Goal: Transaction & Acquisition: Purchase product/service

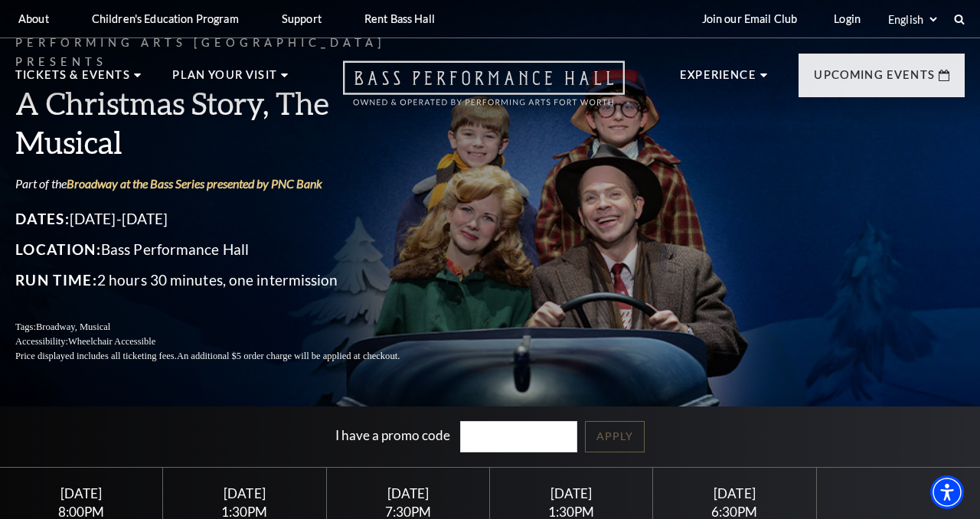
click at [406, 77] on icon "Open this option" at bounding box center [484, 82] width 282 height 45
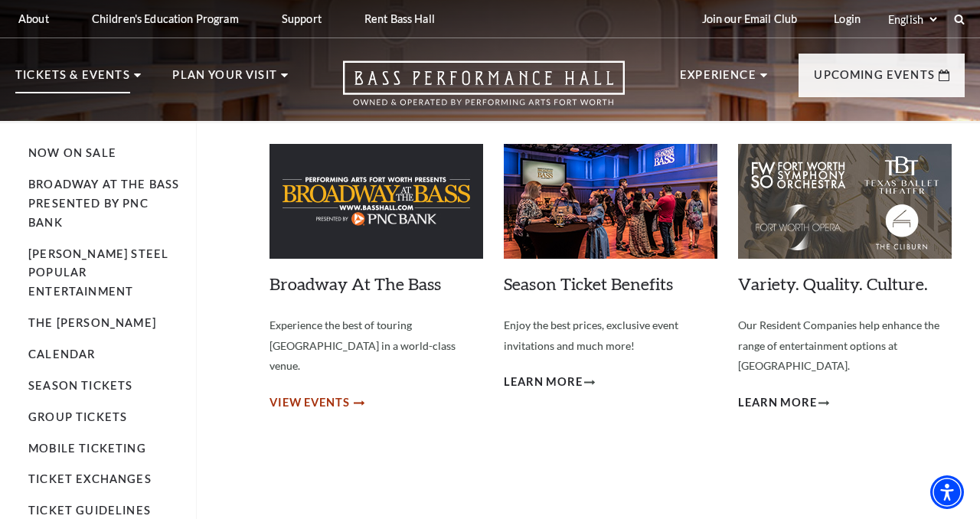
click at [318, 393] on span "View Events" at bounding box center [309, 402] width 80 height 19
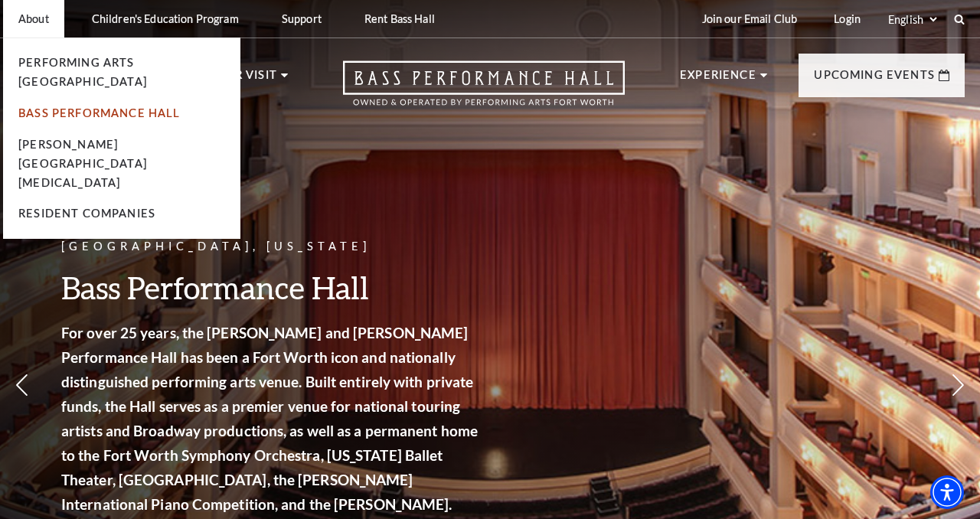
click at [100, 106] on link "Bass Performance Hall" at bounding box center [99, 112] width 162 height 13
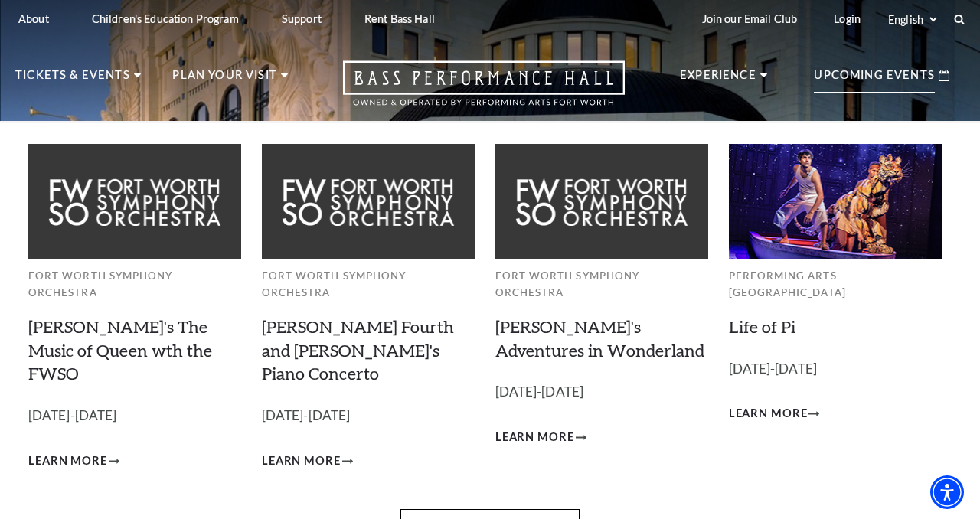
click at [867, 81] on p "Upcoming Events" at bounding box center [874, 80] width 121 height 28
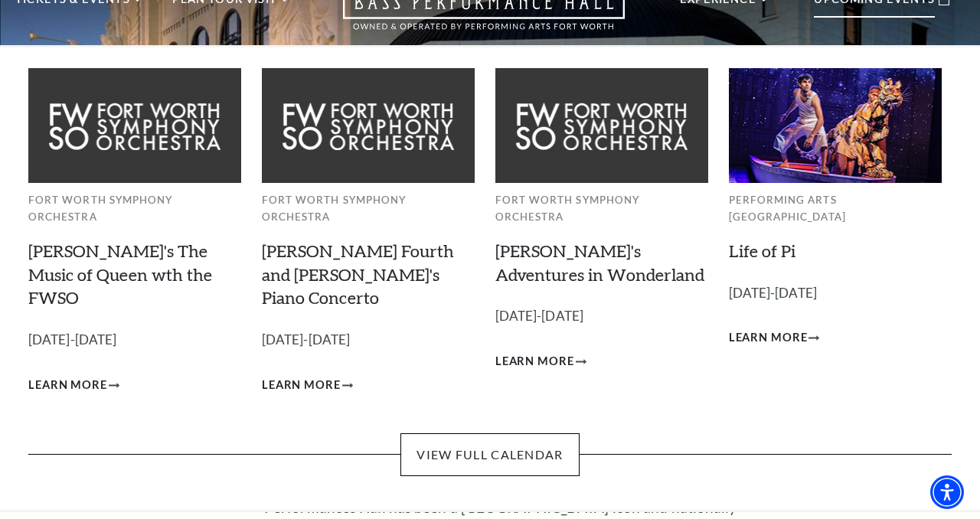
scroll to position [78, 0]
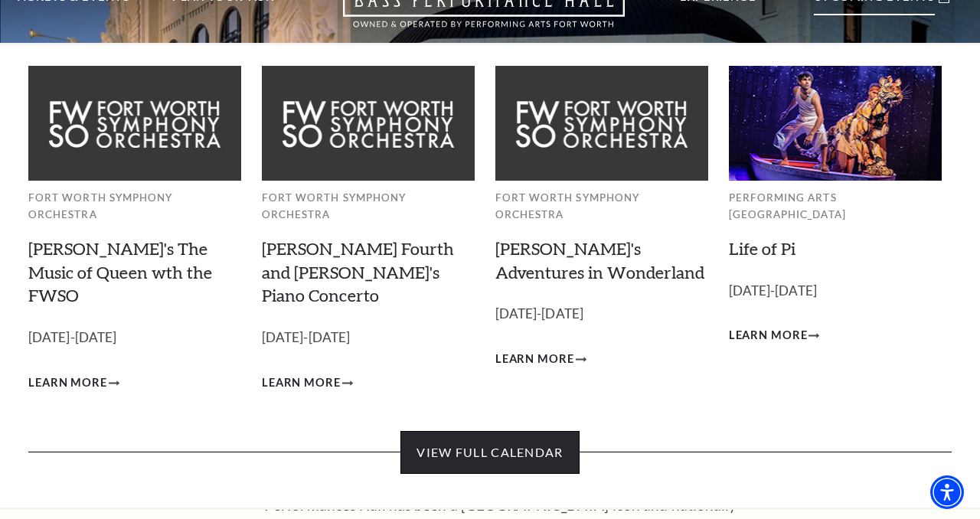
click at [517, 431] on link "View Full Calendar" at bounding box center [489, 452] width 178 height 43
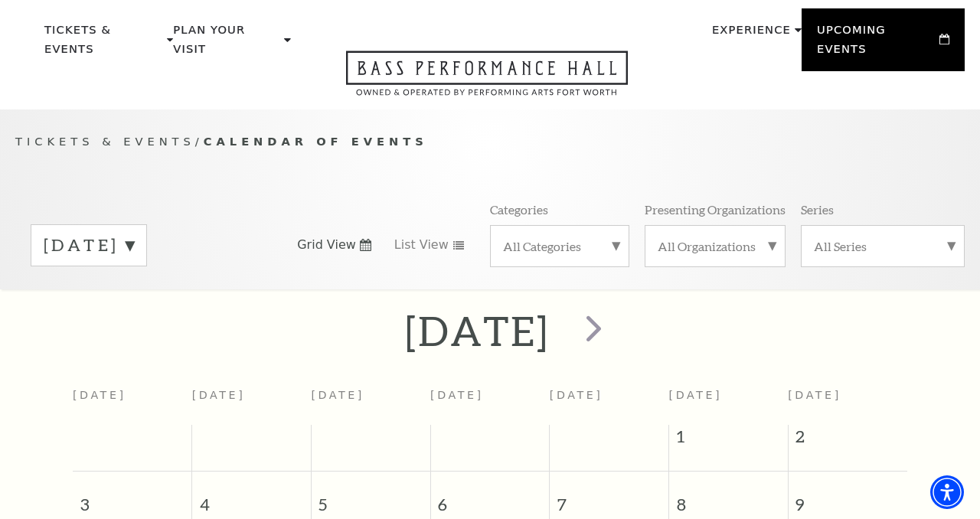
scroll to position [47, 0]
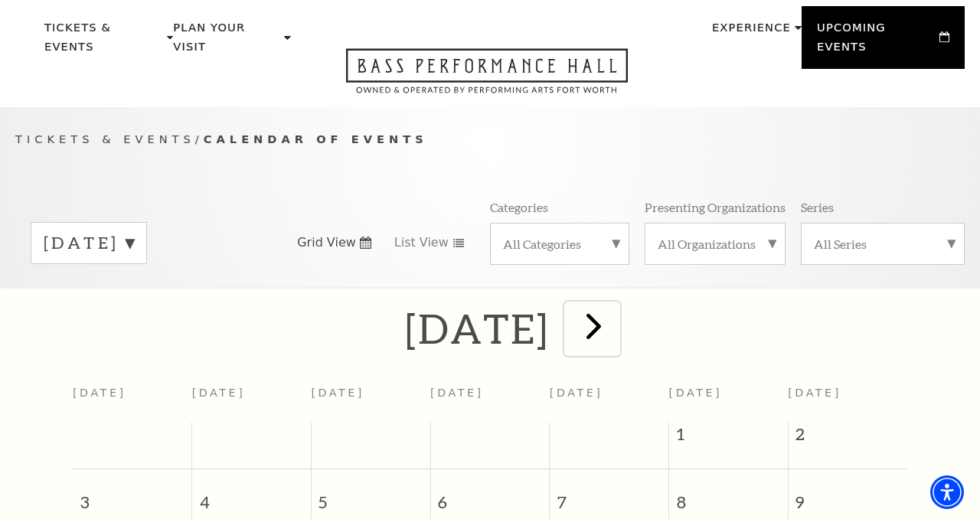
click at [615, 308] on span "next" at bounding box center [594, 326] width 44 height 44
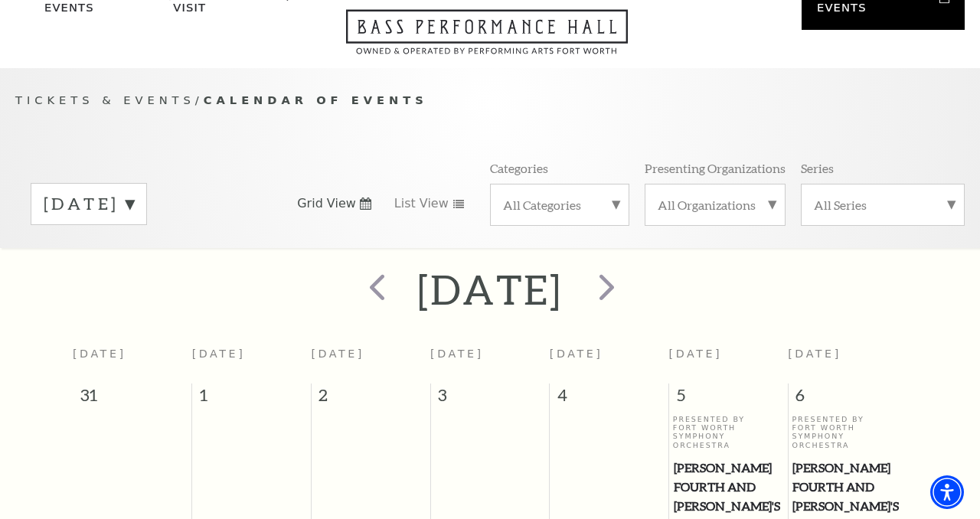
scroll to position [135, 0]
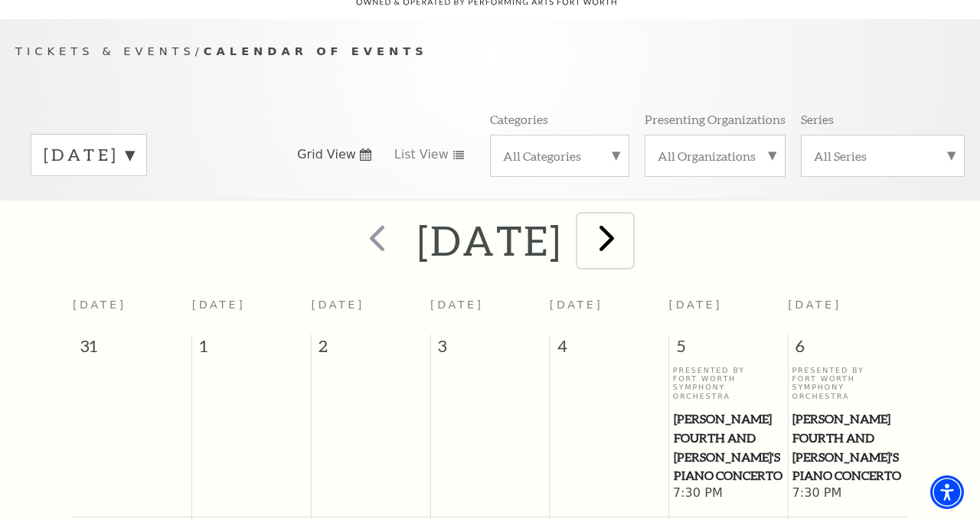
click at [628, 227] on span "next" at bounding box center [607, 238] width 44 height 44
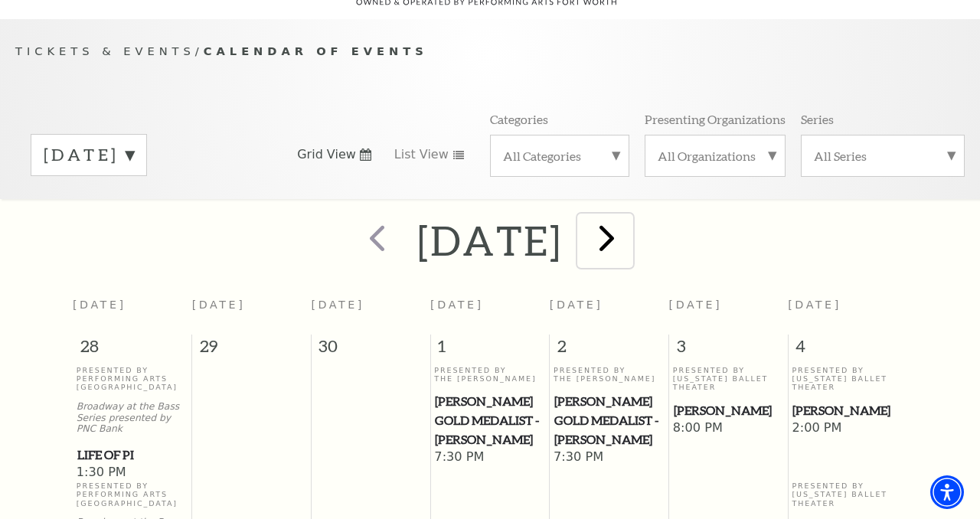
click at [628, 230] on span "next" at bounding box center [607, 238] width 44 height 44
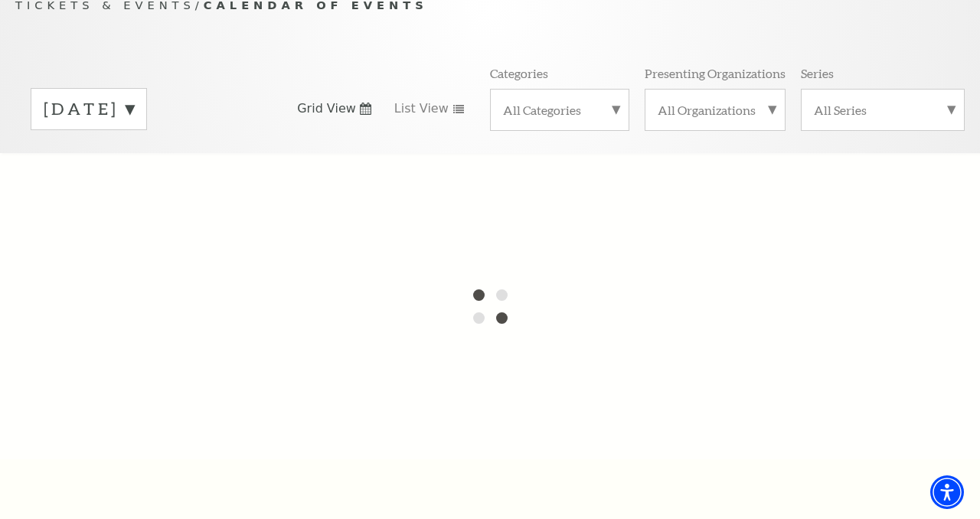
scroll to position [181, 0]
click at [134, 98] on label "October 2025" at bounding box center [89, 110] width 90 height 24
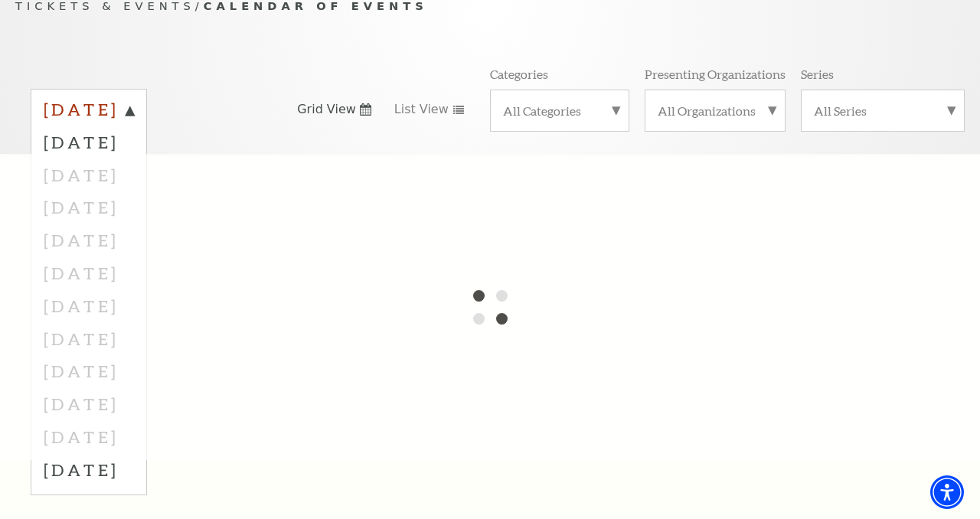
click at [134, 98] on label "August 2025" at bounding box center [89, 112] width 90 height 28
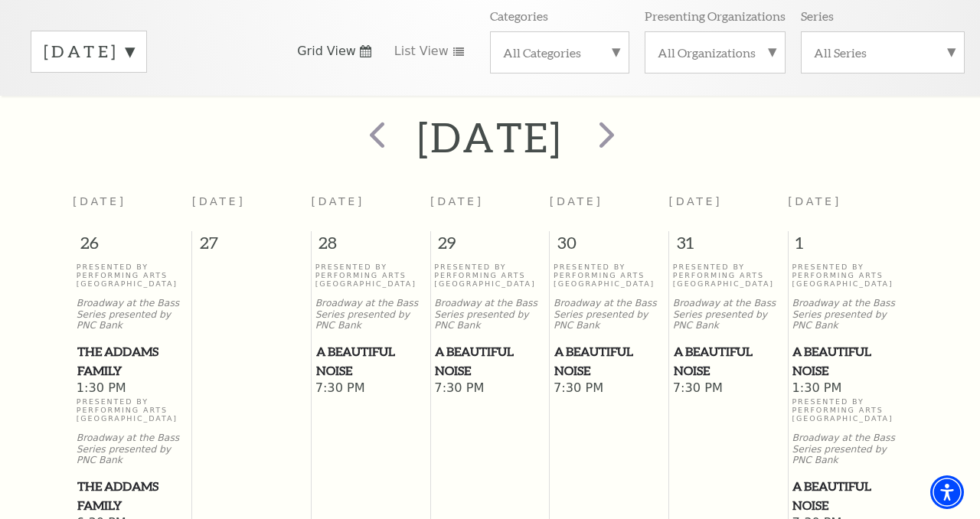
scroll to position [236, 0]
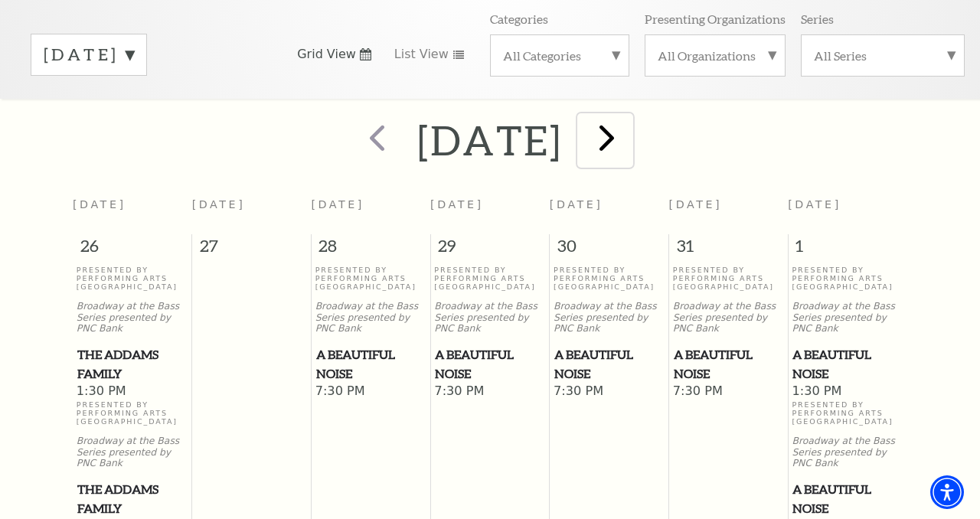
click at [628, 124] on span "next" at bounding box center [607, 138] width 44 height 44
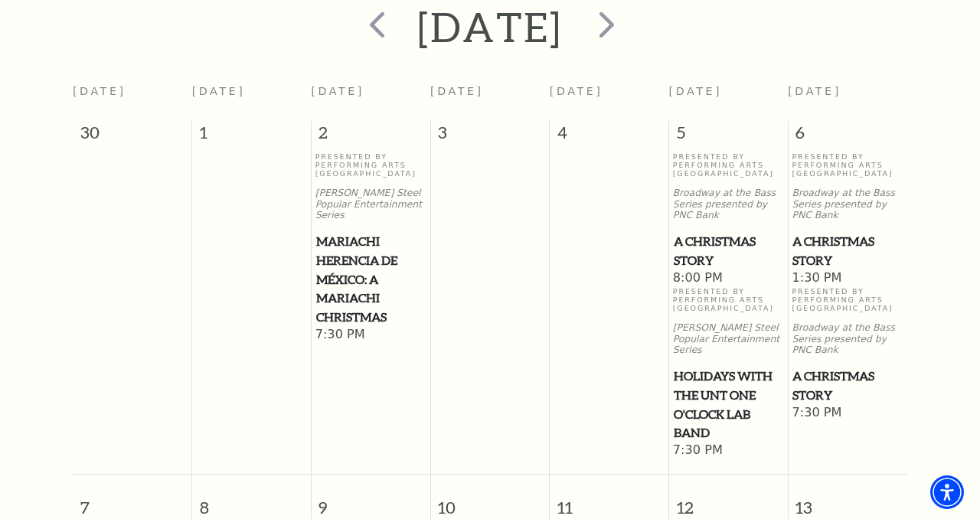
scroll to position [350, 0]
click at [703, 231] on span "A Christmas Story" at bounding box center [728, 250] width 109 height 38
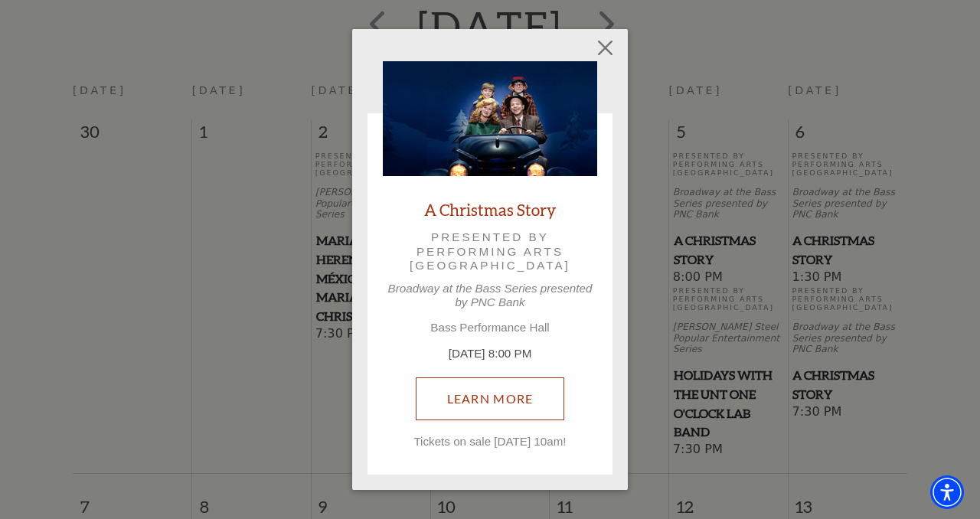
click at [499, 393] on link "Learn More" at bounding box center [490, 398] width 149 height 43
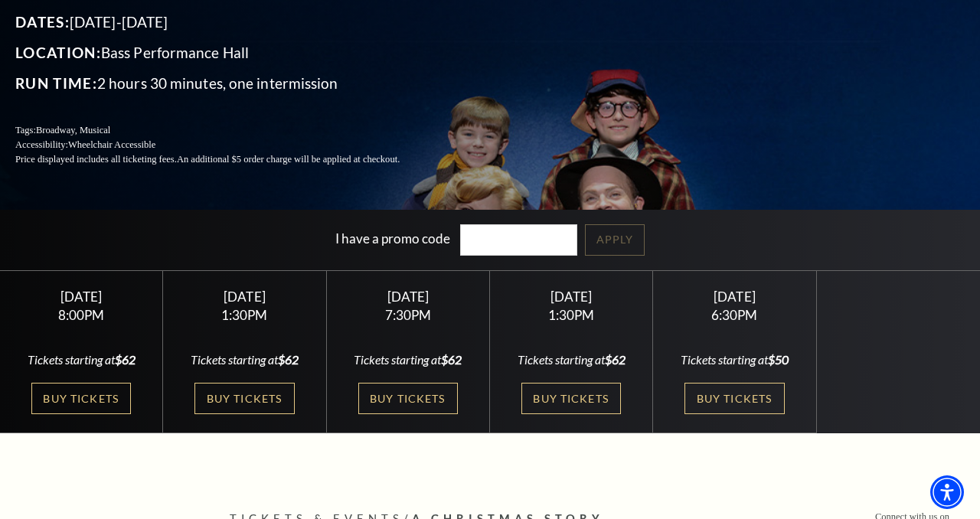
scroll to position [201, 0]
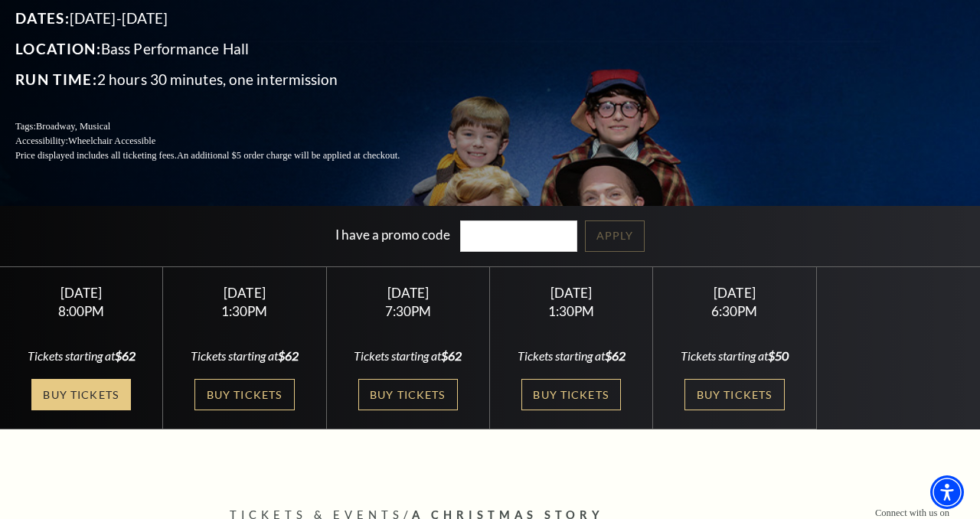
click at [96, 395] on link "Buy Tickets" at bounding box center [81, 394] width 100 height 31
click at [124, 399] on link "Buy Tickets" at bounding box center [81, 394] width 100 height 31
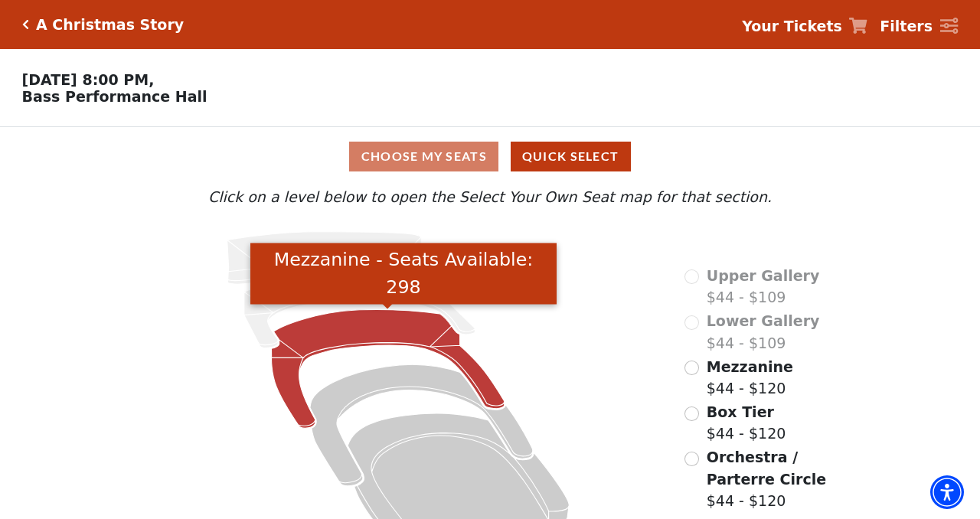
click at [425, 339] on icon "Mezzanine - Seats Available: 298" at bounding box center [388, 369] width 233 height 119
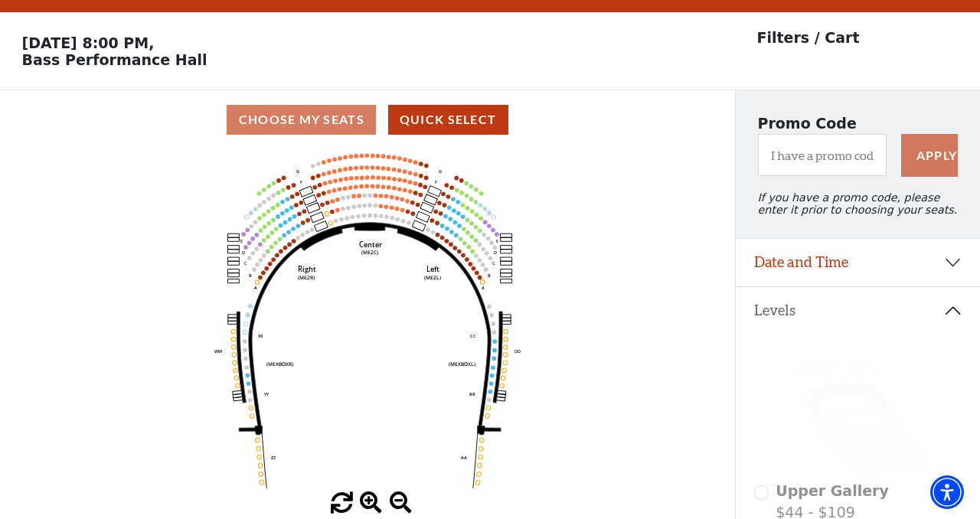
scroll to position [70, 0]
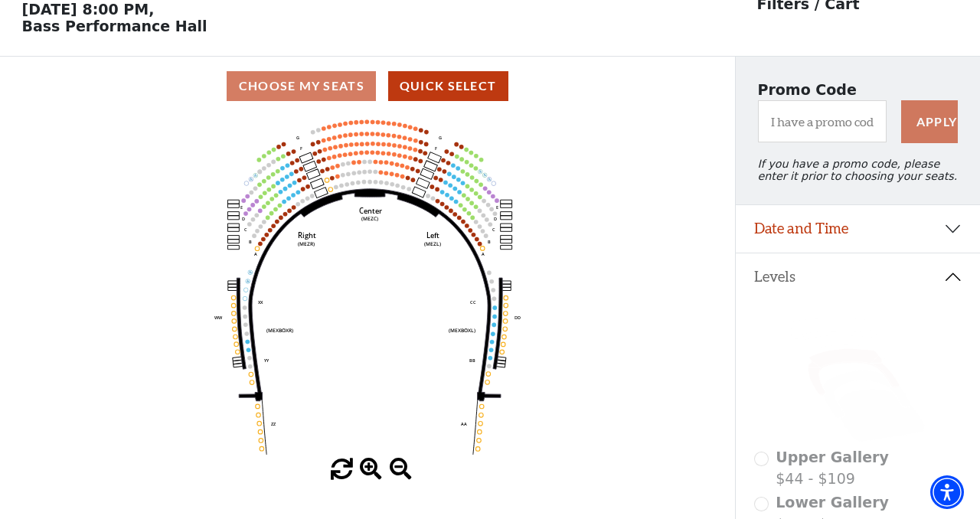
click at [373, 467] on span at bounding box center [371, 470] width 22 height 22
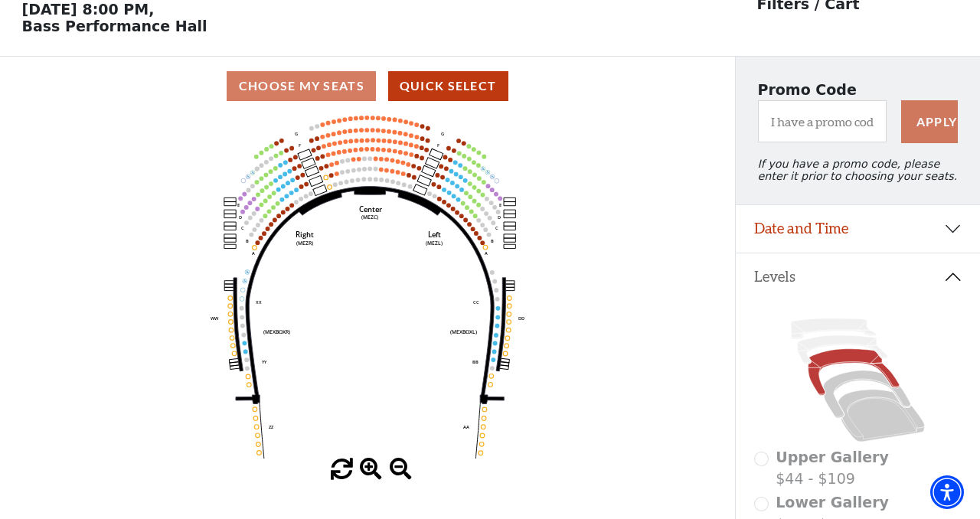
click at [369, 470] on span at bounding box center [371, 470] width 22 height 22
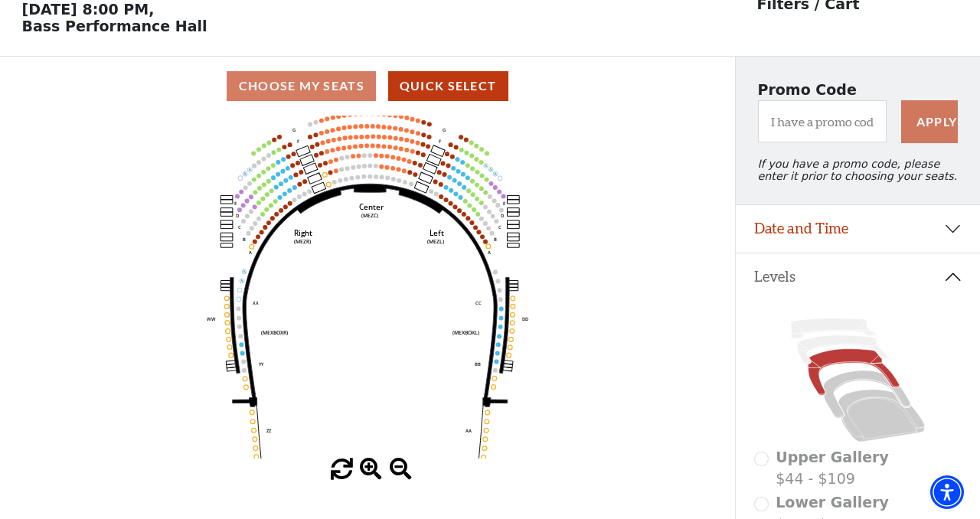
click at [369, 470] on span at bounding box center [371, 470] width 22 height 22
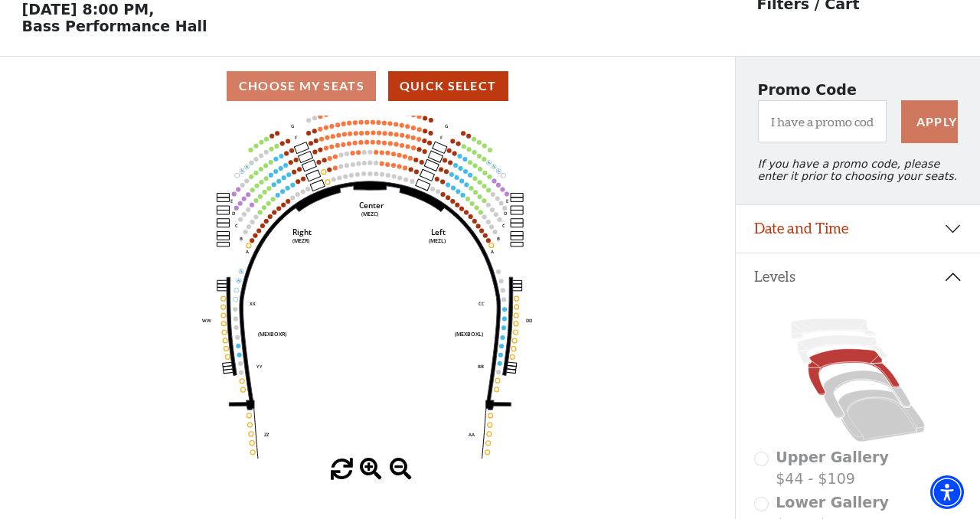
click at [369, 470] on span at bounding box center [371, 470] width 22 height 22
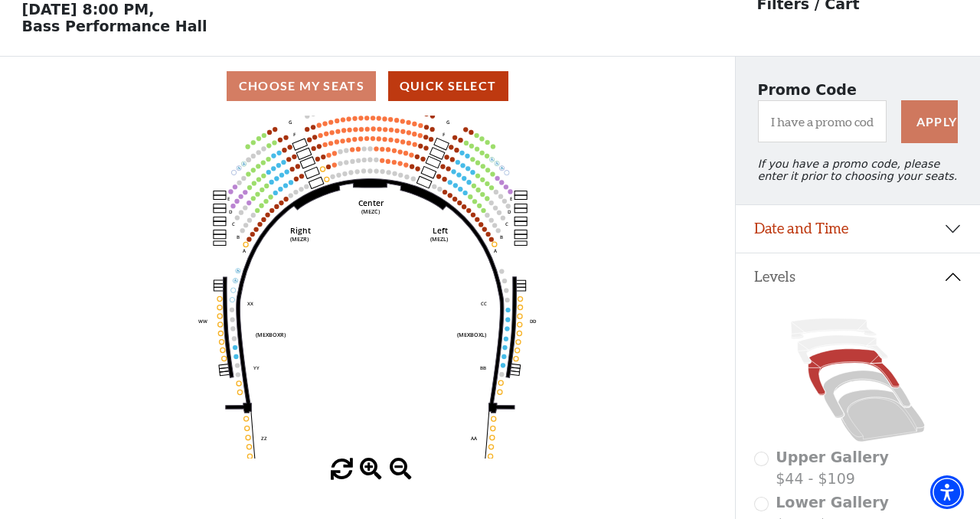
click at [369, 470] on span at bounding box center [371, 470] width 22 height 22
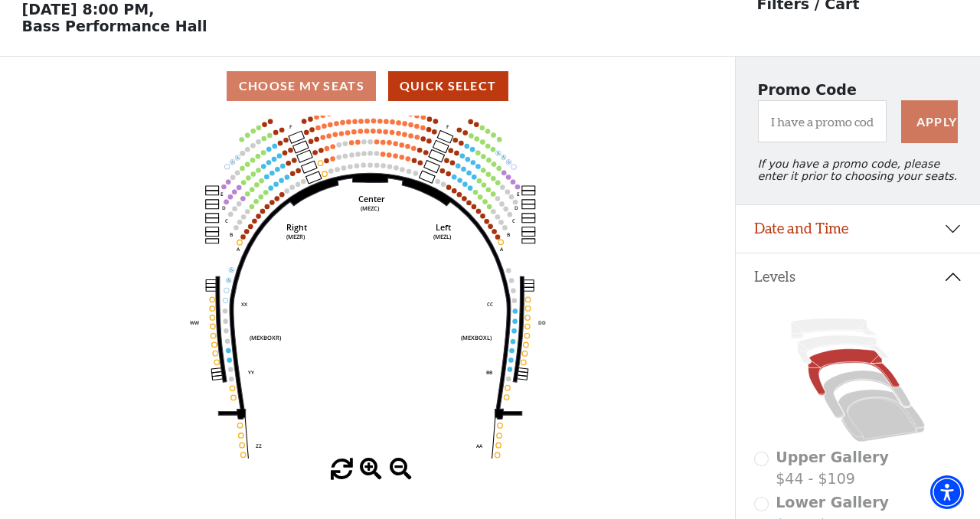
click at [369, 470] on span at bounding box center [371, 470] width 22 height 22
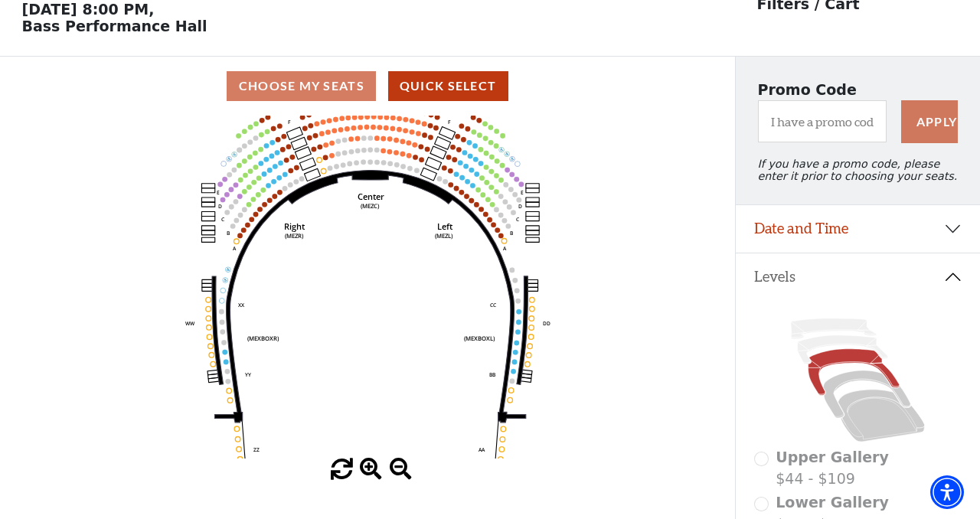
click at [369, 470] on span at bounding box center [371, 470] width 22 height 22
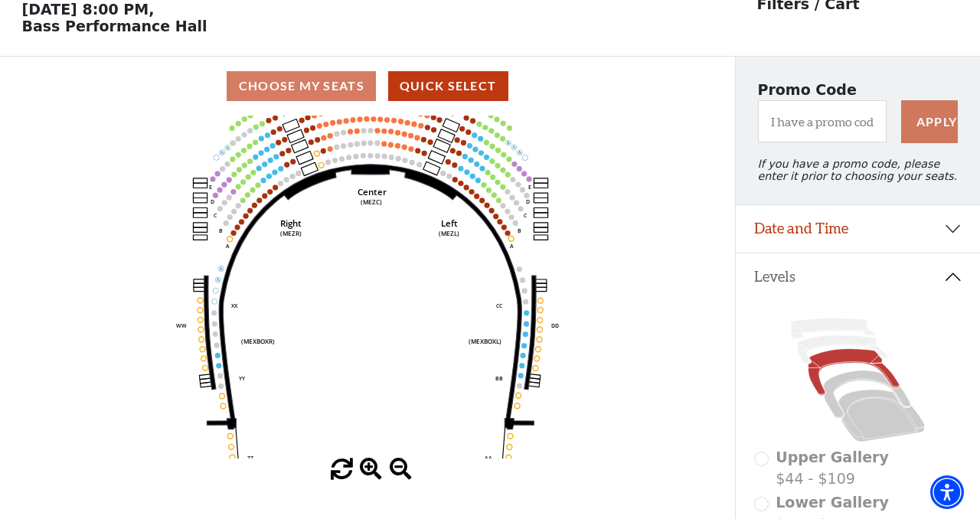
click at [369, 470] on span at bounding box center [371, 470] width 22 height 22
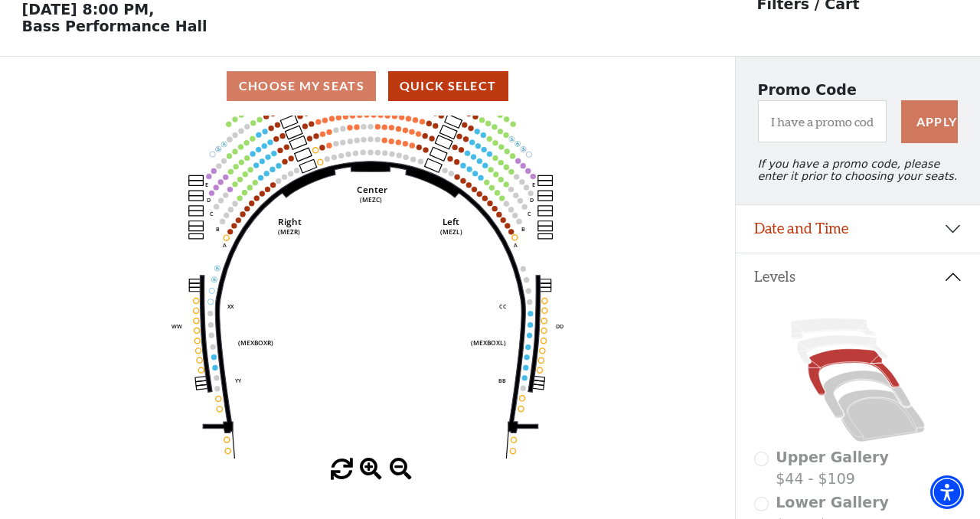
click at [369, 470] on span at bounding box center [371, 470] width 22 height 22
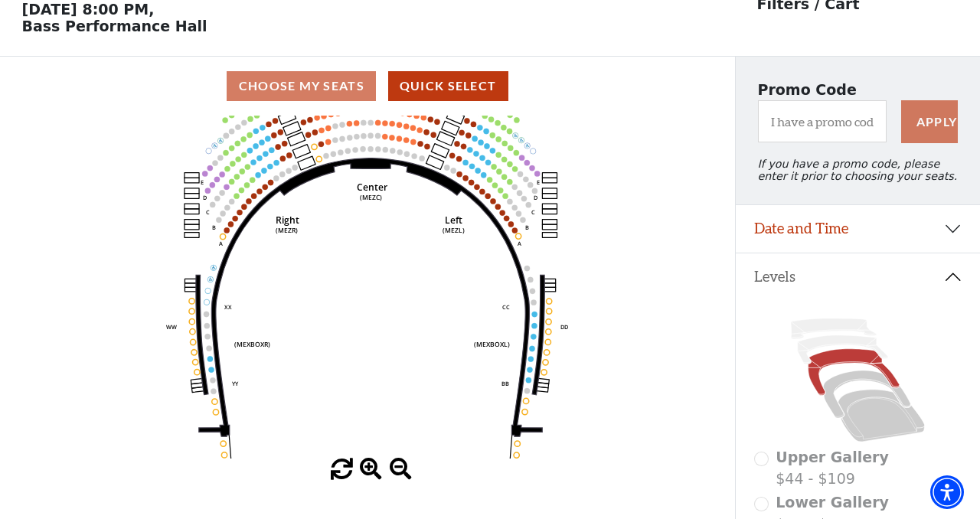
click at [369, 470] on span at bounding box center [371, 470] width 22 height 22
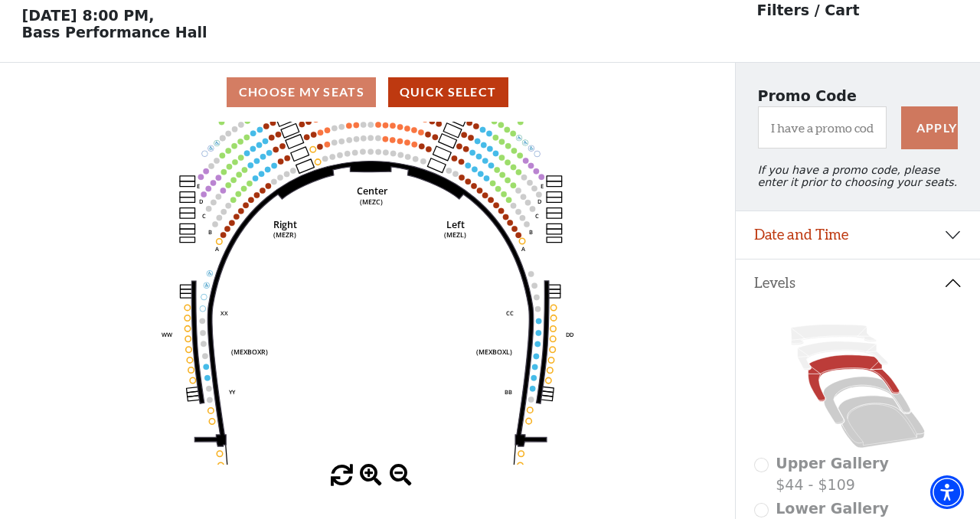
scroll to position [65, 0]
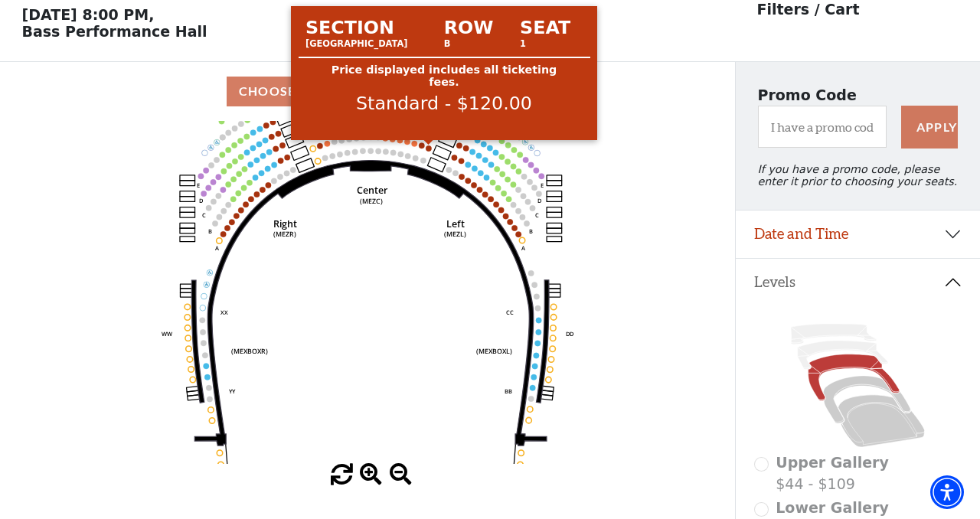
click at [428, 151] on circle at bounding box center [428, 147] width 5 height 5
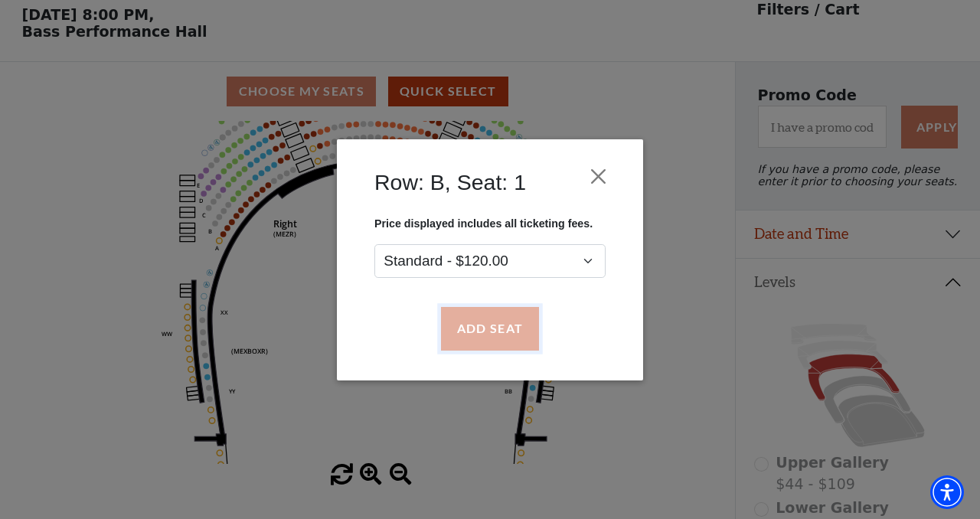
click at [495, 328] on button "Add Seat" at bounding box center [490, 328] width 98 height 43
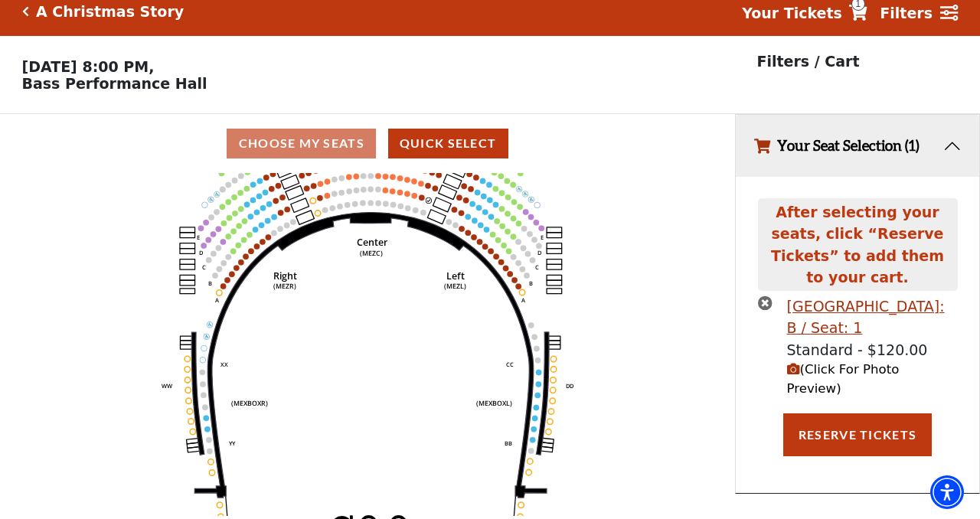
scroll to position [0, 0]
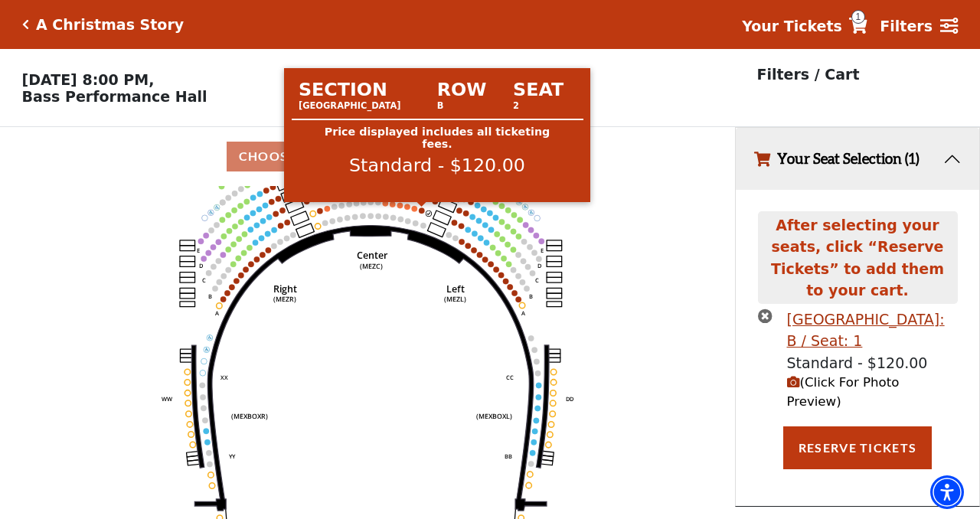
click at [424, 211] on circle at bounding box center [421, 209] width 5 height 5
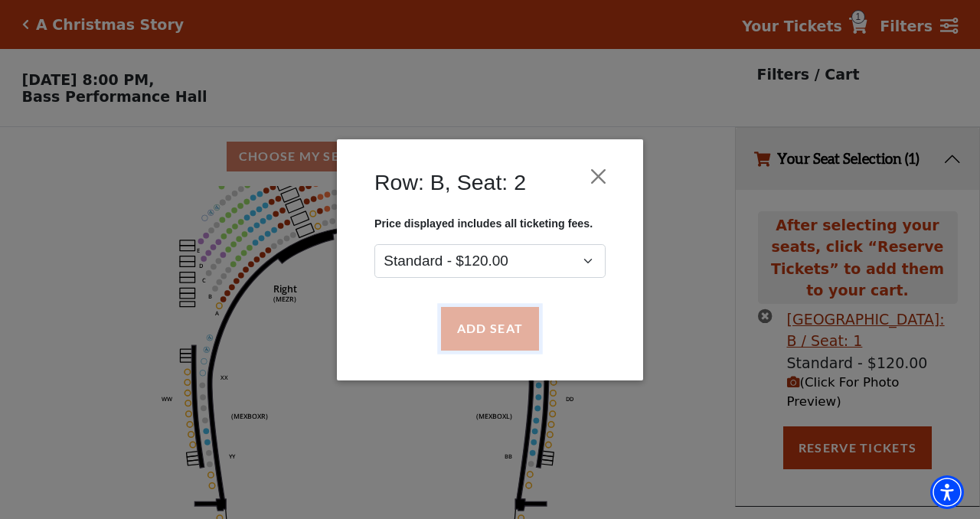
click at [472, 338] on button "Add Seat" at bounding box center [490, 328] width 98 height 43
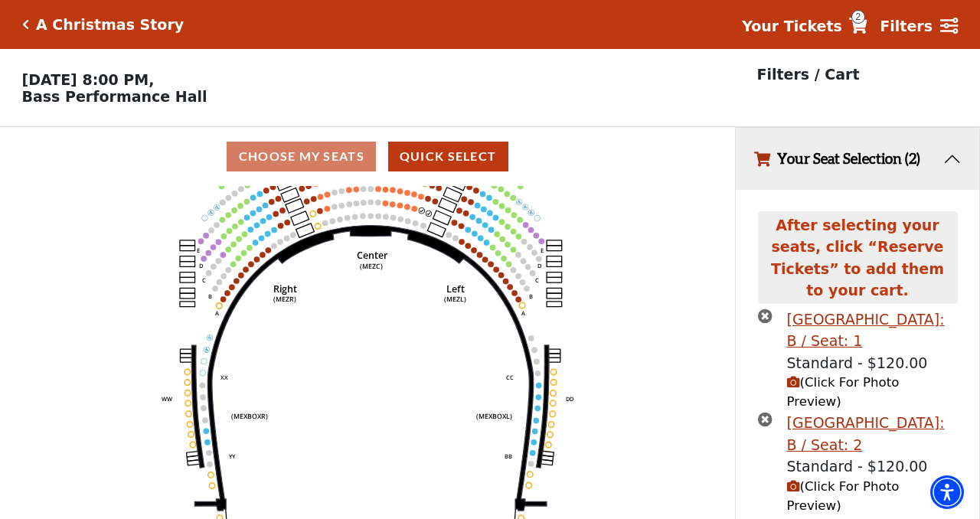
scroll to position [32, 0]
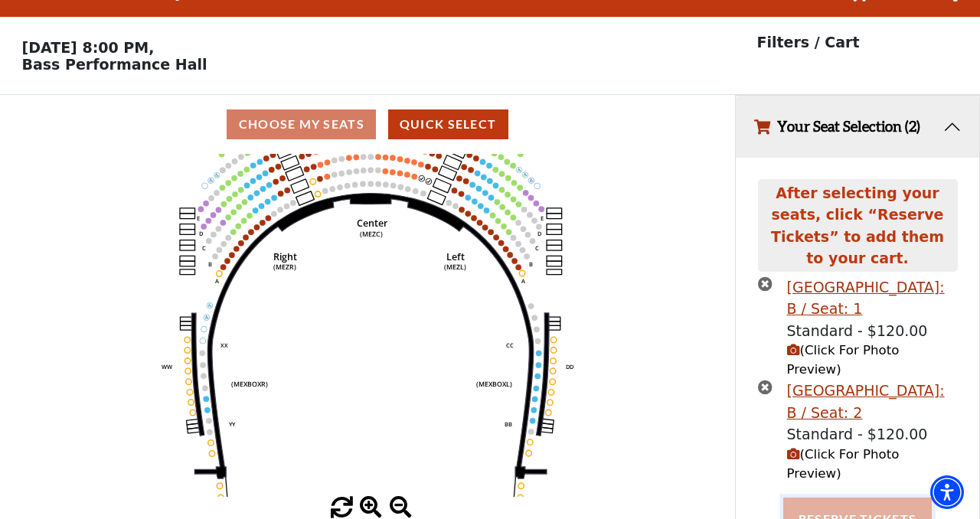
click at [844, 498] on button "Reserve Tickets" at bounding box center [857, 519] width 149 height 43
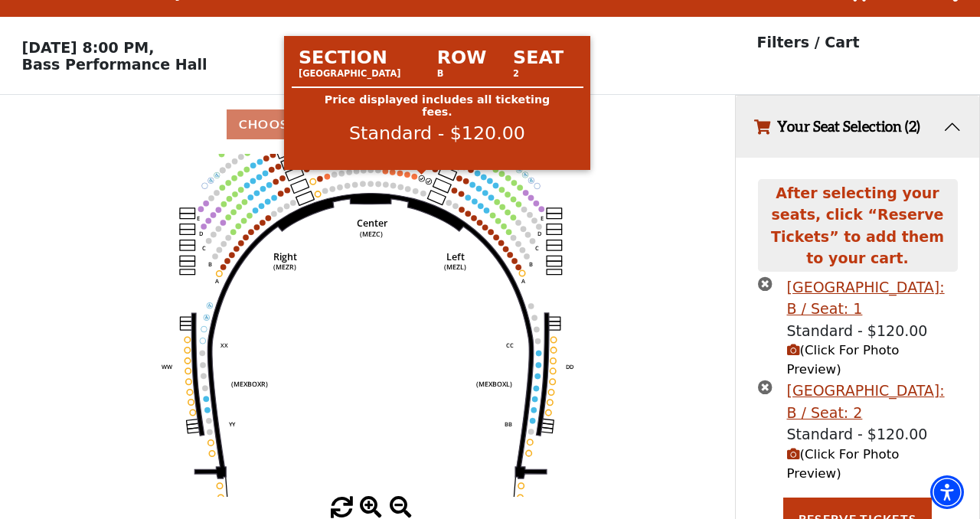
click at [423, 180] on circle at bounding box center [421, 177] width 5 height 5
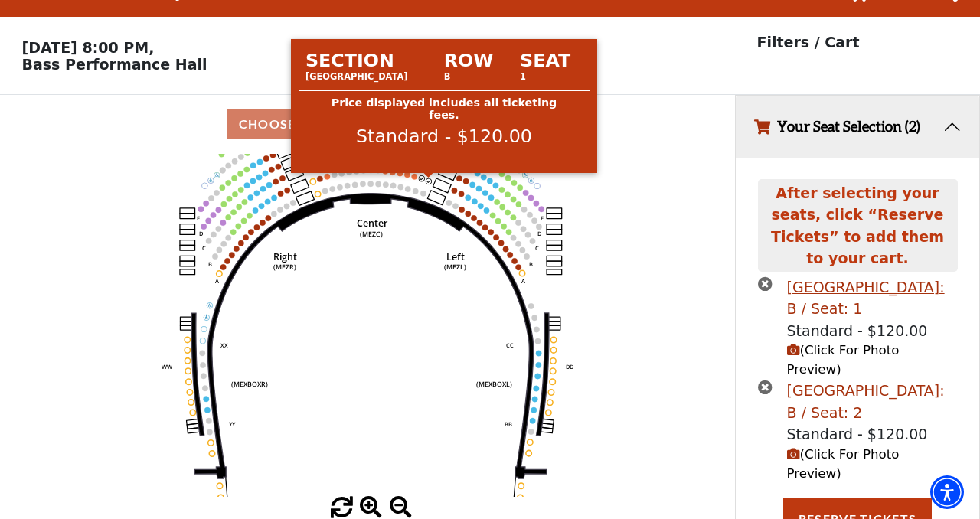
click at [428, 180] on circle at bounding box center [428, 180] width 5 height 5
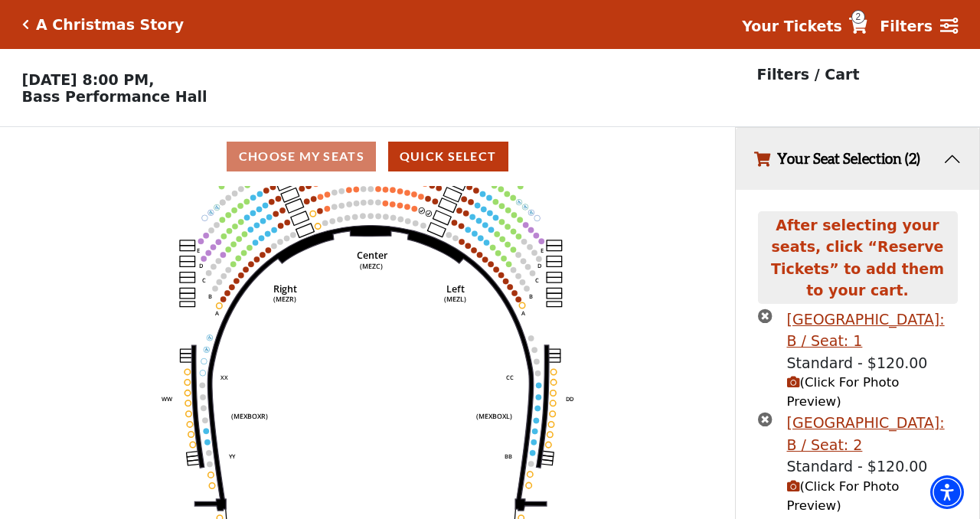
scroll to position [2, 0]
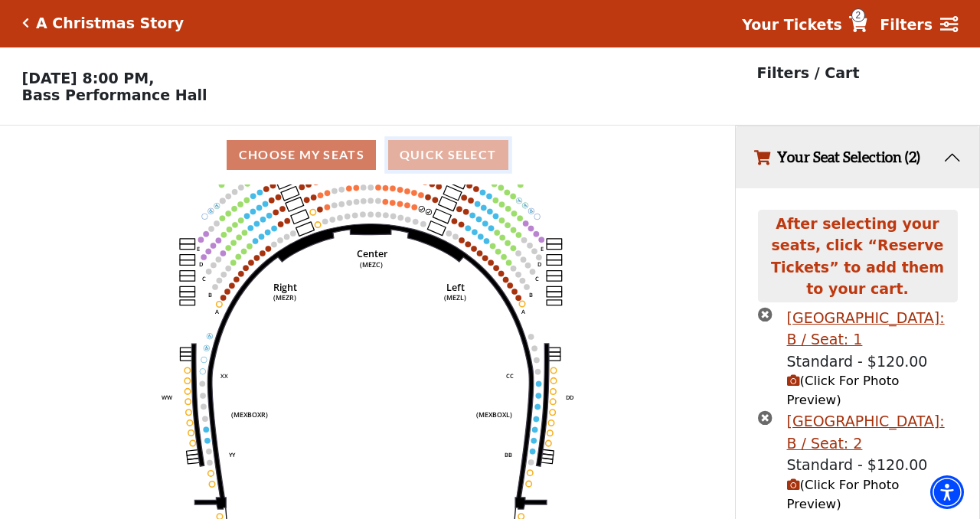
click at [425, 149] on button "Quick Select" at bounding box center [448, 155] width 120 height 30
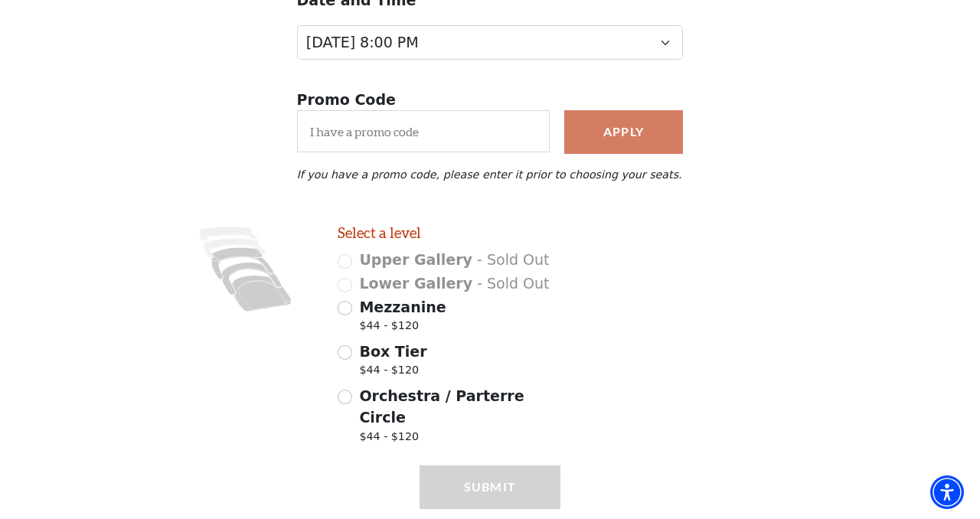
scroll to position [213, 0]
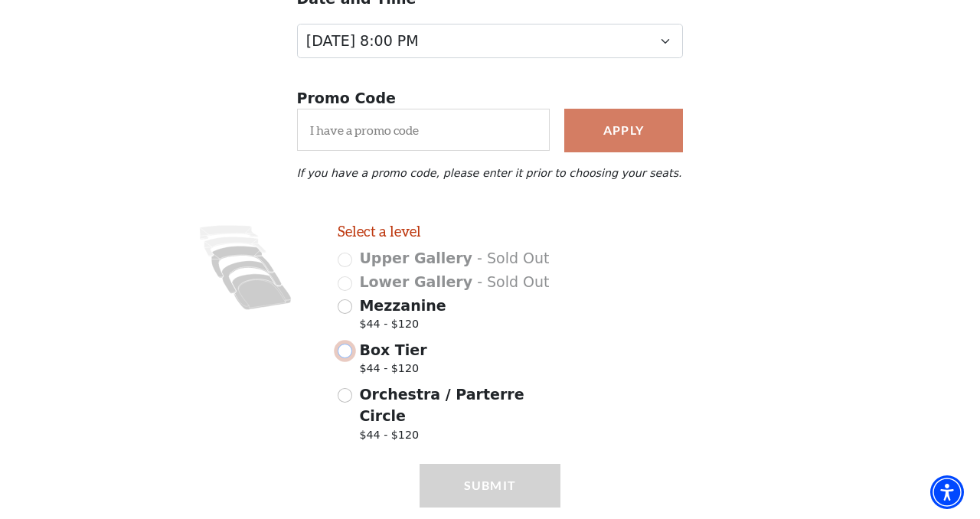
click at [343, 352] on input "Box Tier $44 - $120" at bounding box center [345, 351] width 15 height 15
radio input "true"
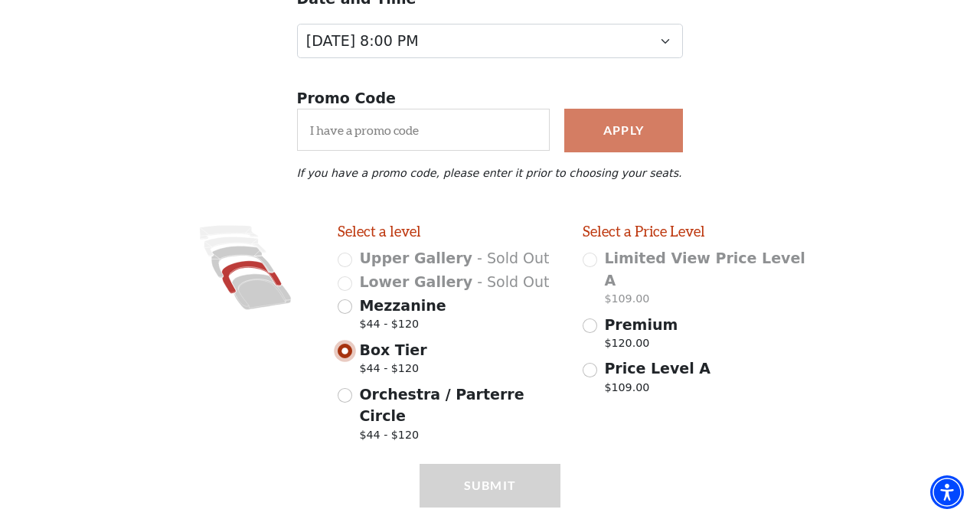
scroll to position [240, 0]
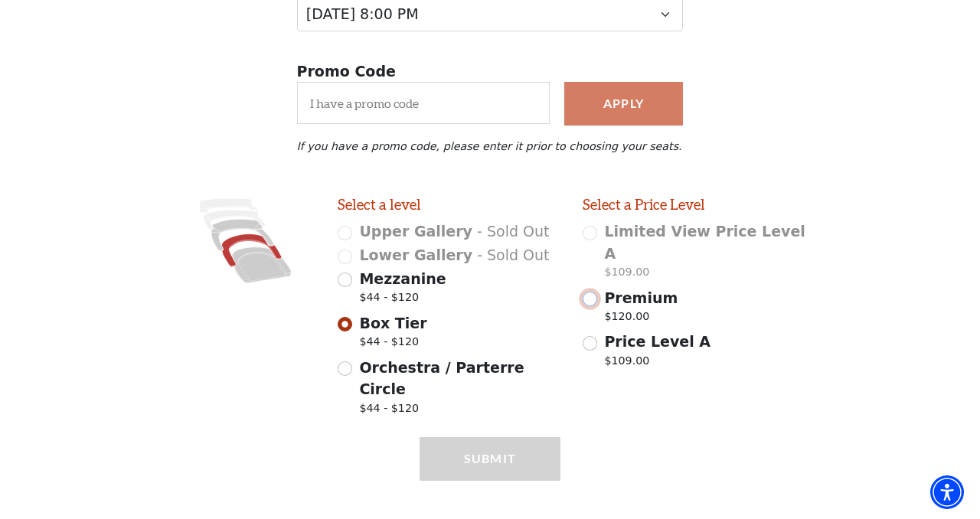
click at [596, 292] on input "Premium $120.00" at bounding box center [590, 299] width 15 height 15
radio input "true"
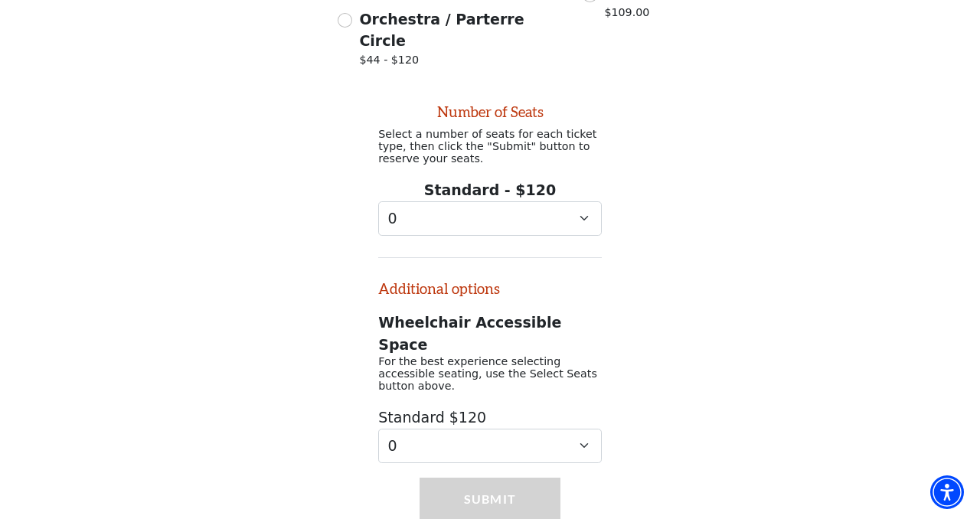
scroll to position [598, 0]
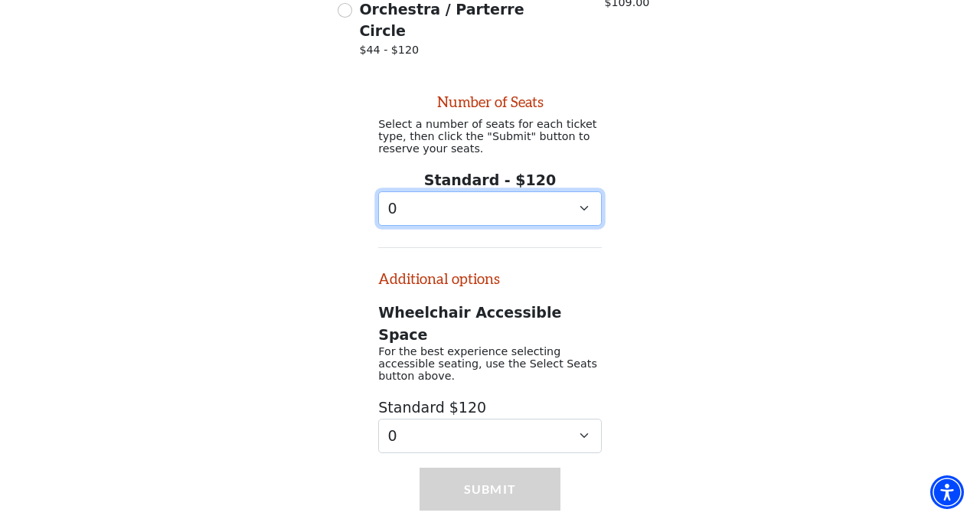
click at [586, 191] on select "0 1 2 3 4 5 6 7 8 9" at bounding box center [490, 208] width 224 height 34
select select "2"
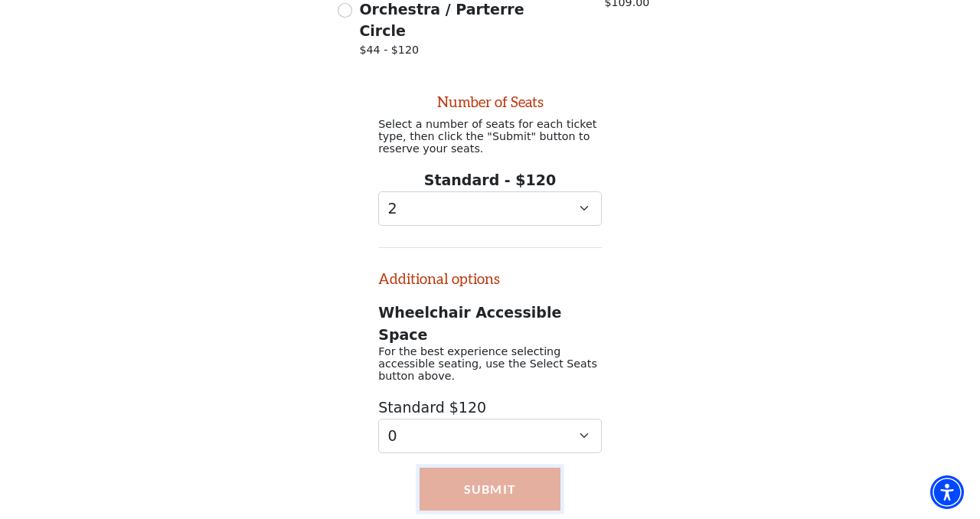
click at [508, 468] on button "Submit" at bounding box center [490, 489] width 142 height 43
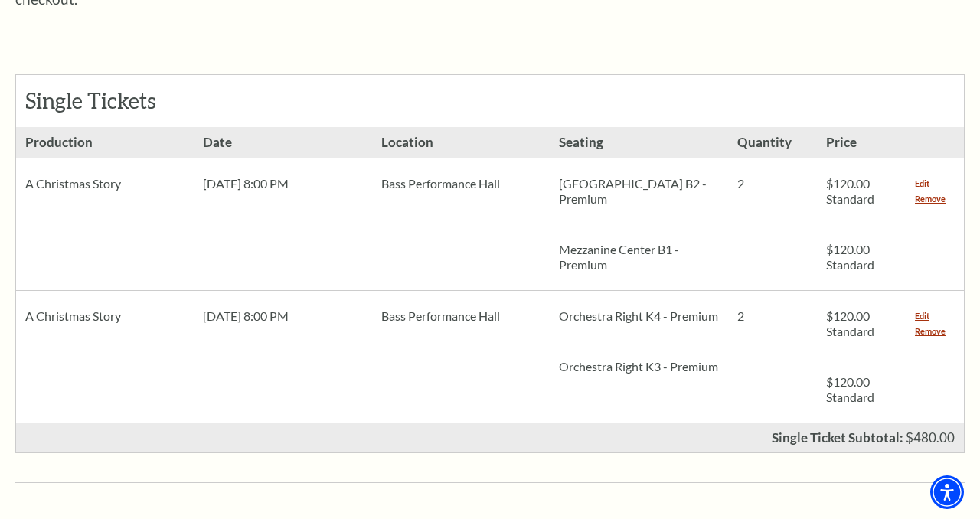
scroll to position [652, 0]
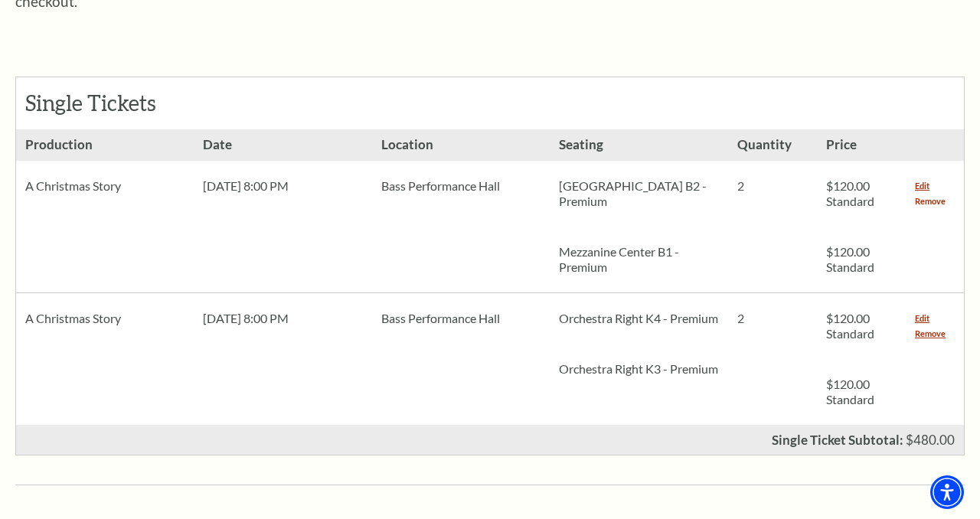
click at [930, 194] on link "Remove" at bounding box center [930, 201] width 31 height 15
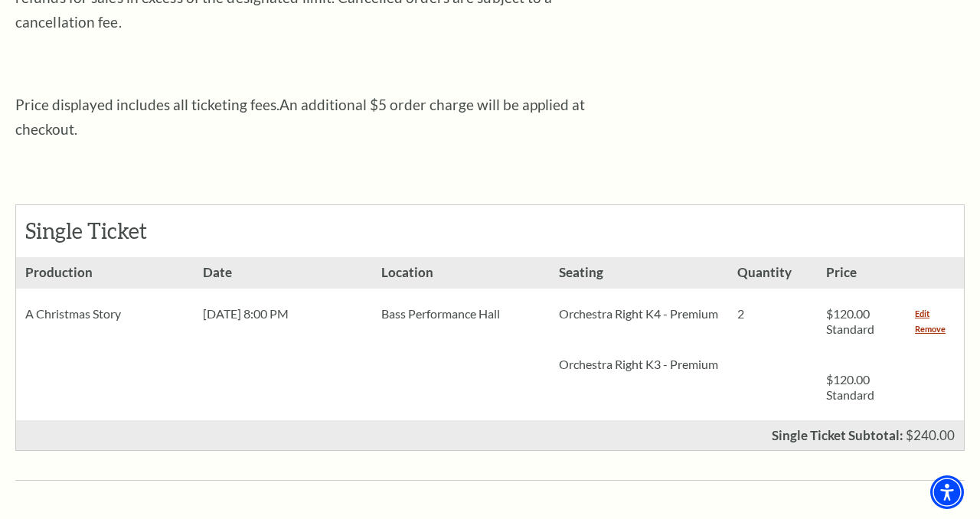
scroll to position [530, 0]
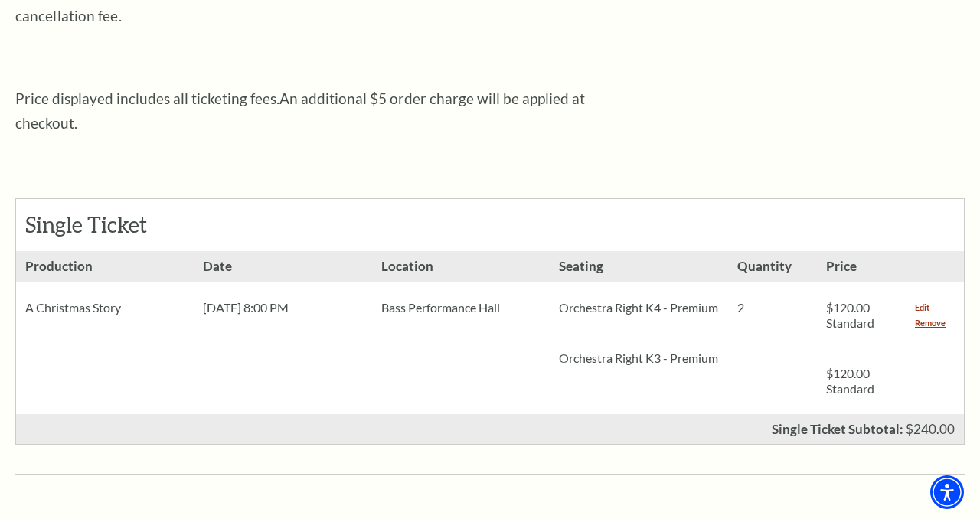
click at [925, 300] on link "Edit" at bounding box center [922, 307] width 15 height 15
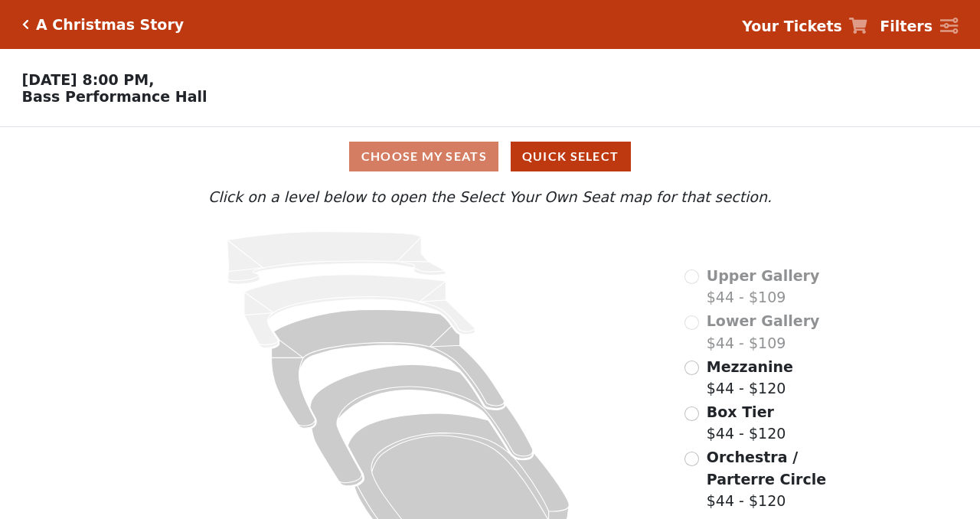
scroll to position [38, 0]
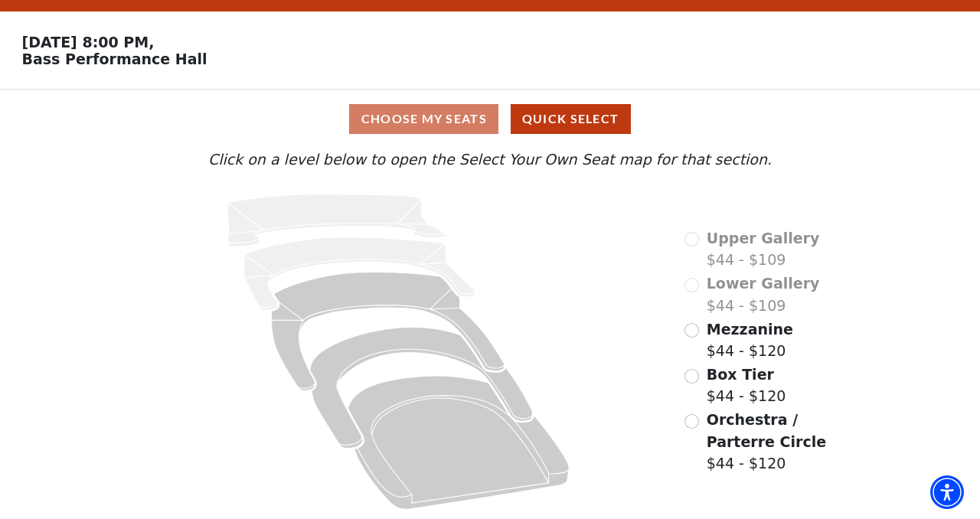
click at [433, 110] on div "Choose My Seats Quick Select" at bounding box center [489, 119] width 735 height 30
click at [433, 115] on div "Choose My Seats Quick Select" at bounding box center [489, 119] width 735 height 30
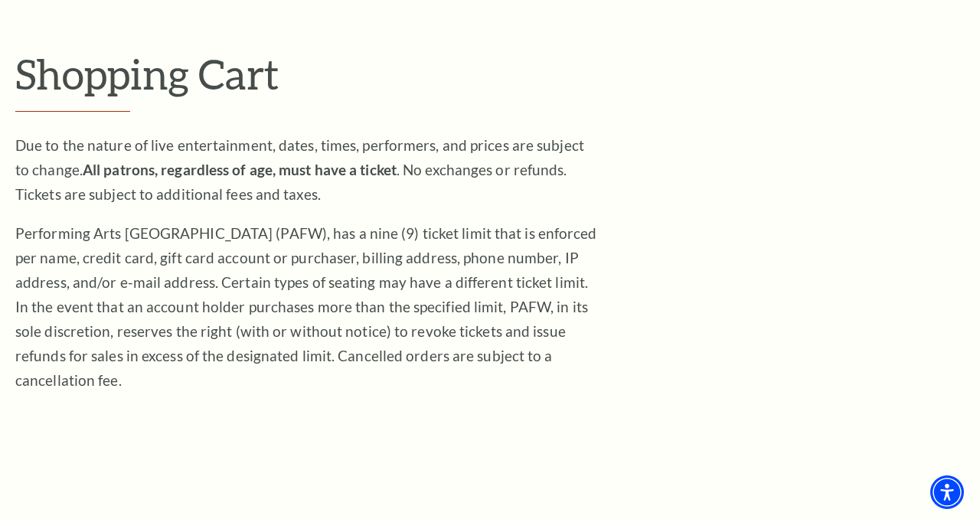
scroll to position [174, 0]
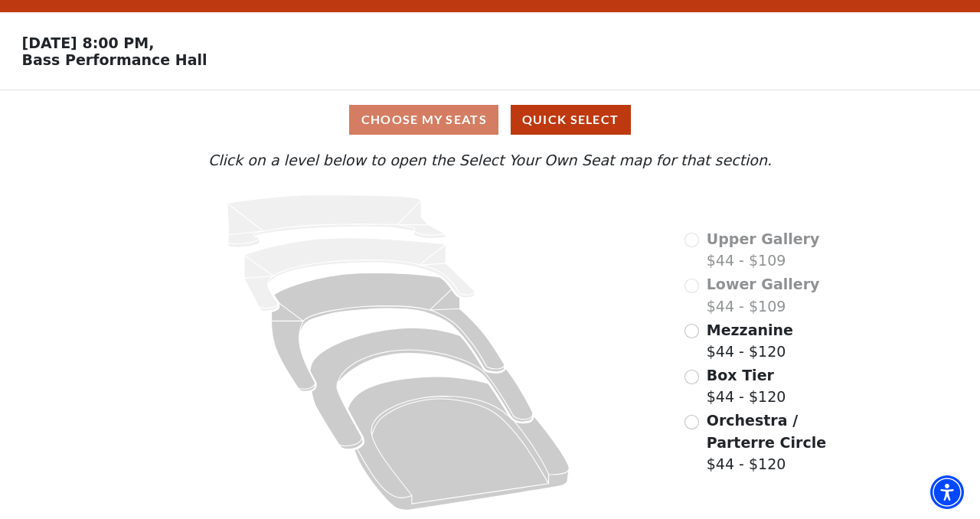
scroll to position [38, 0]
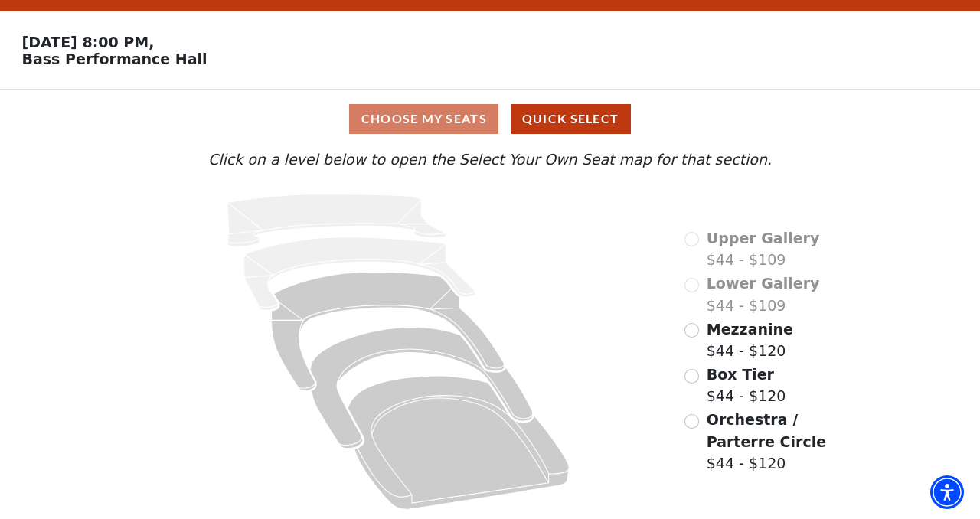
click at [459, 116] on div "Choose My Seats Quick Select" at bounding box center [489, 119] width 735 height 30
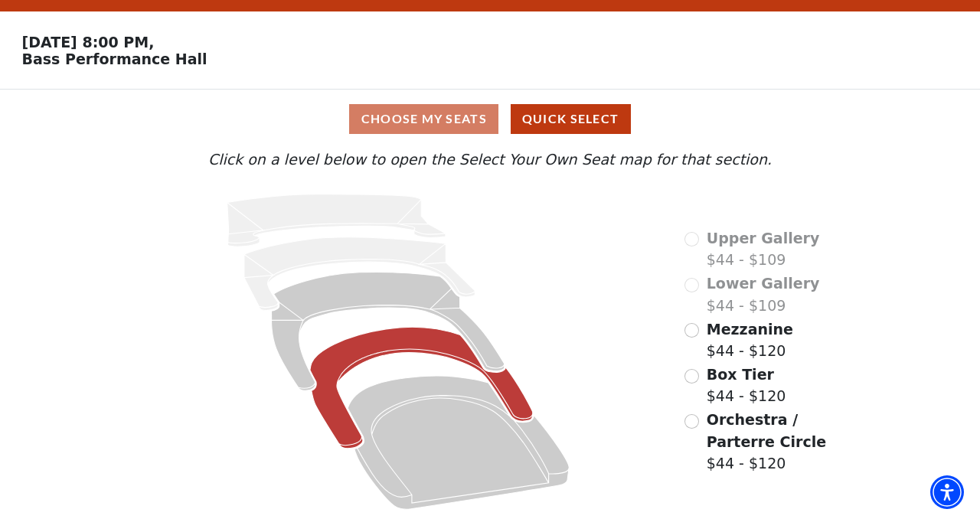
click at [410, 338] on icon at bounding box center [421, 387] width 223 height 121
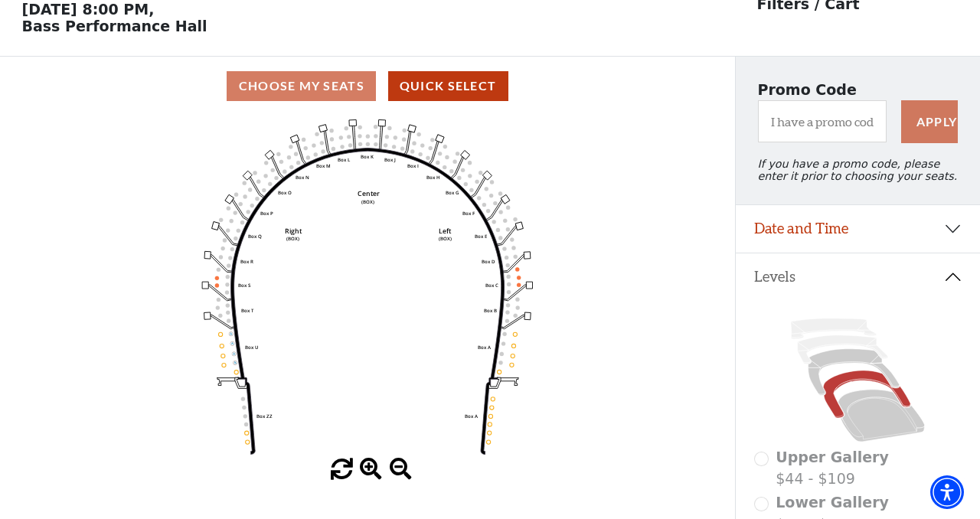
scroll to position [0, 0]
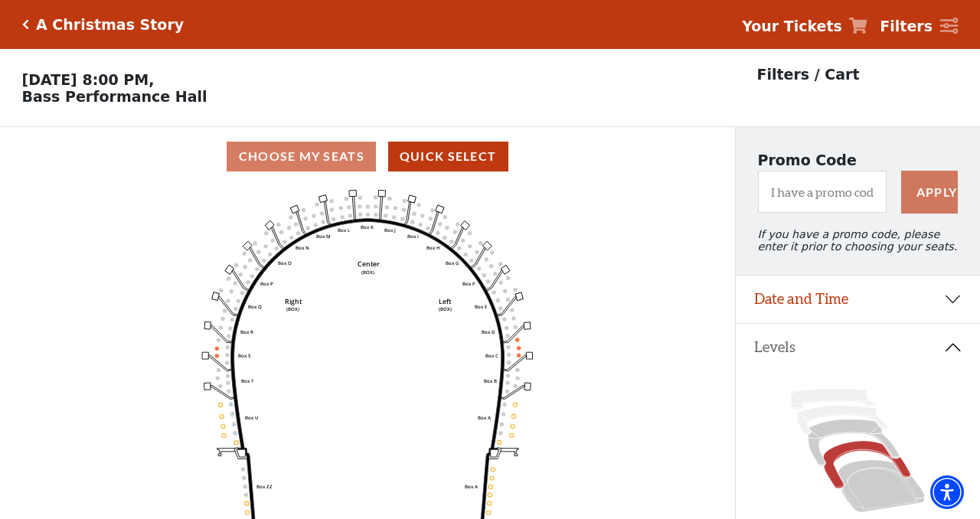
click at [21, 22] on div "A Christmas Story Your Tickets Filters" at bounding box center [490, 24] width 980 height 49
click at [27, 24] on icon "Click here to go back to filters" at bounding box center [25, 24] width 7 height 11
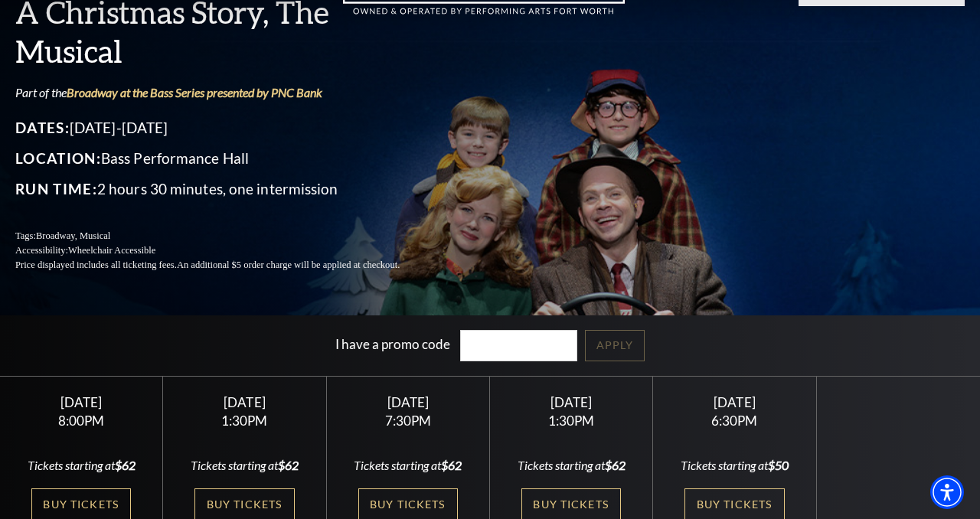
scroll to position [104, 0]
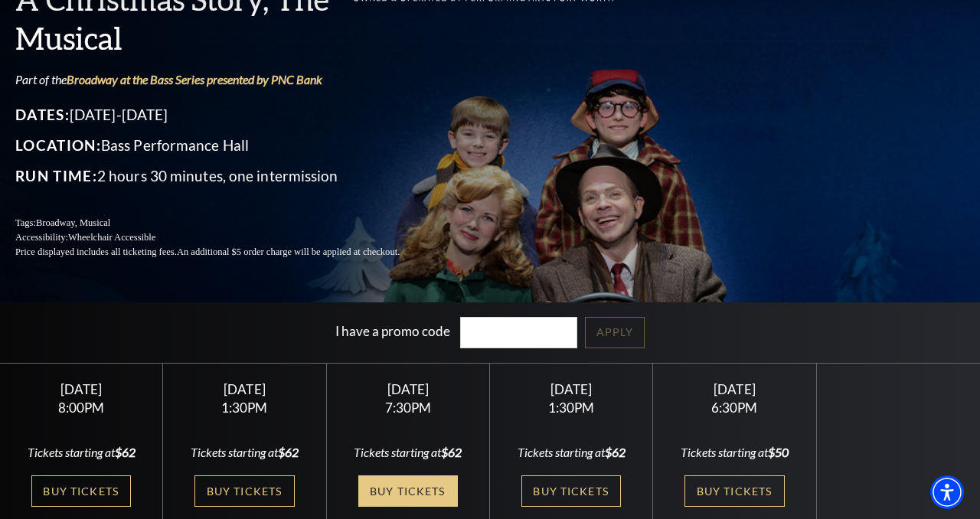
click at [401, 496] on link "Buy Tickets" at bounding box center [408, 490] width 100 height 31
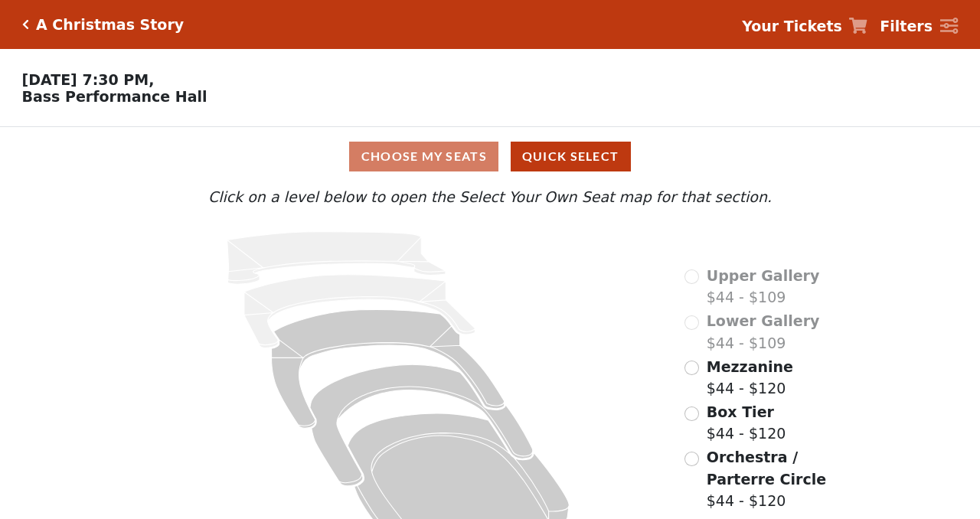
scroll to position [38, 0]
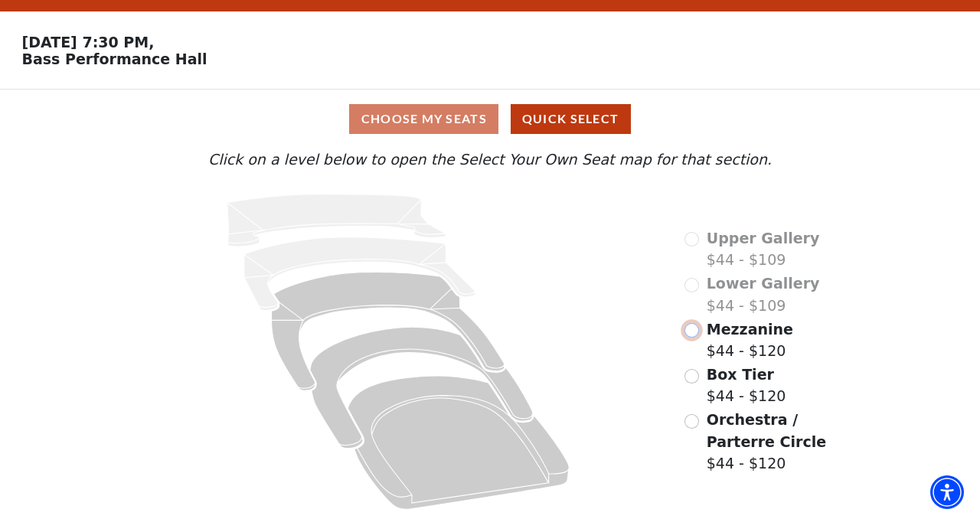
click at [690, 331] on input "Mezzanine$44 - $120\a" at bounding box center [691, 330] width 15 height 15
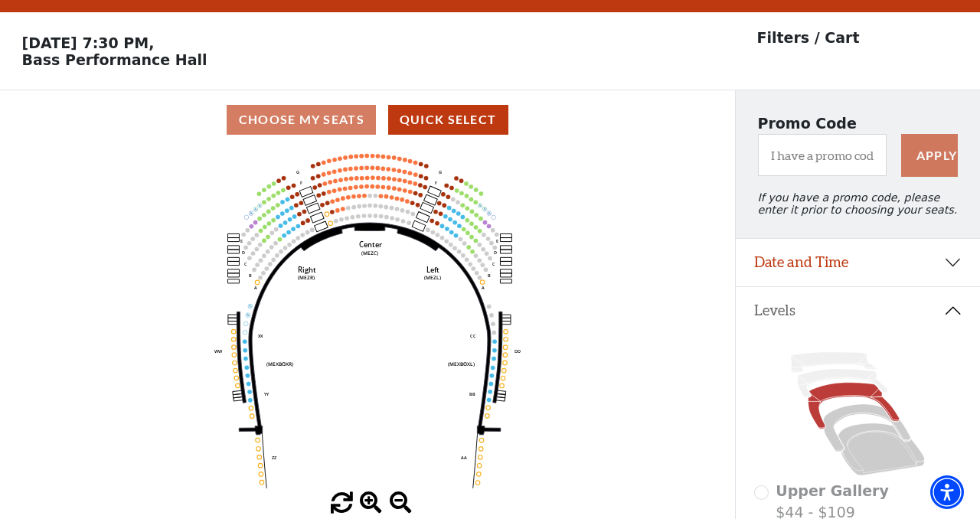
scroll to position [70, 0]
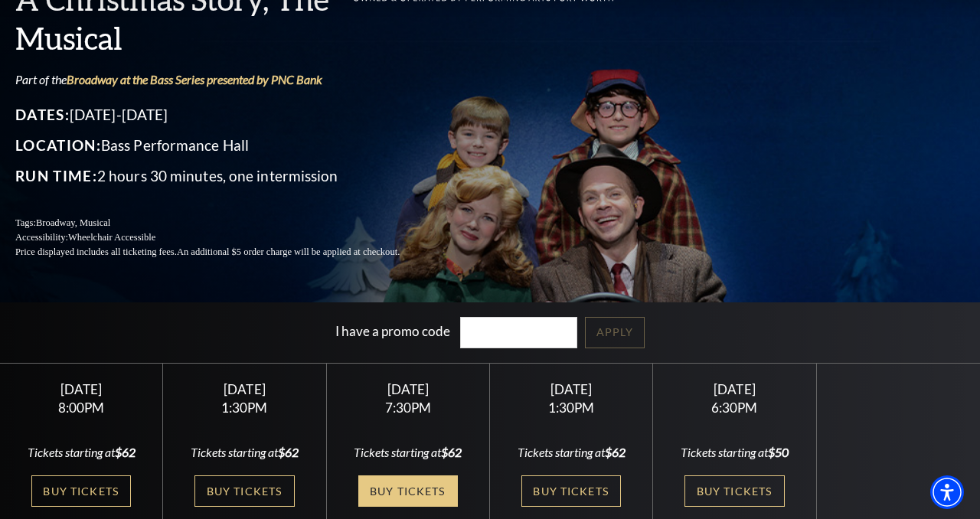
click at [403, 488] on link "Buy Tickets" at bounding box center [408, 490] width 100 height 31
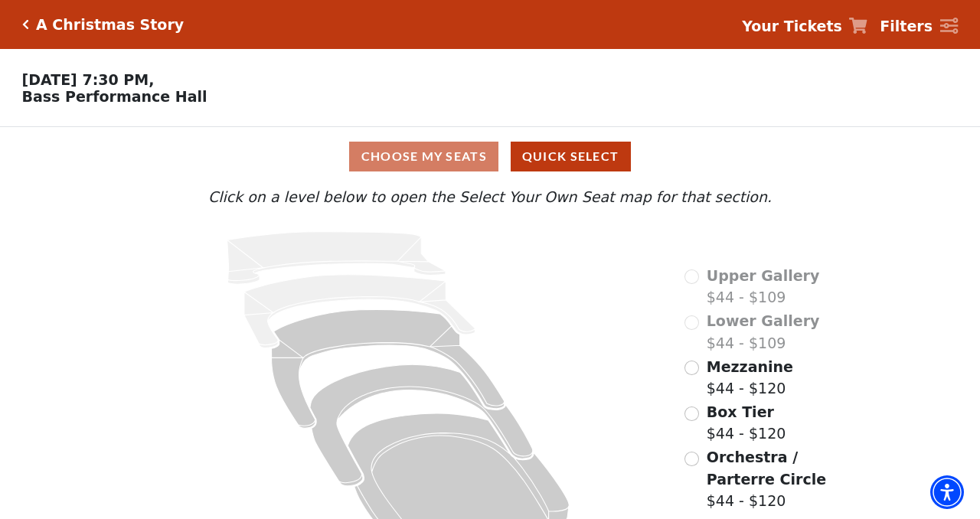
scroll to position [38, 0]
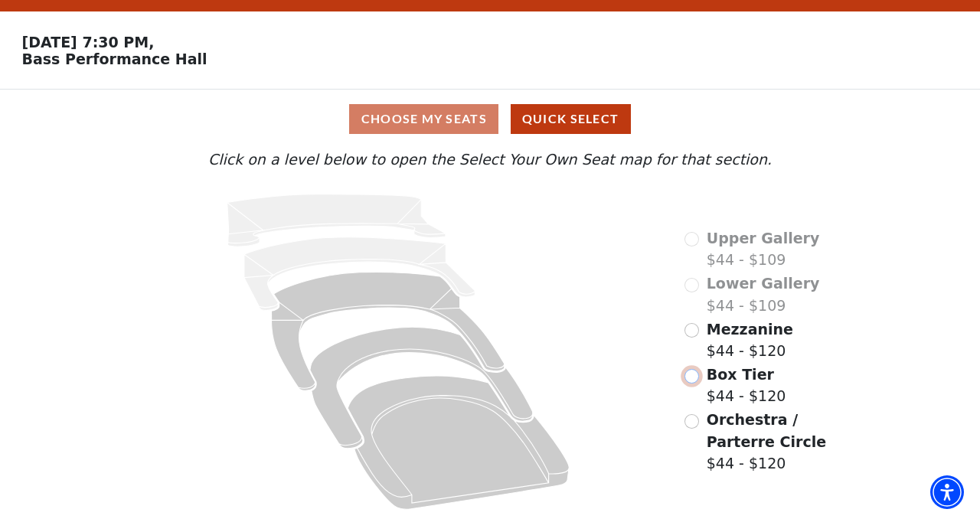
click at [692, 375] on input "Box Tier$44 - $120\a" at bounding box center [691, 376] width 15 height 15
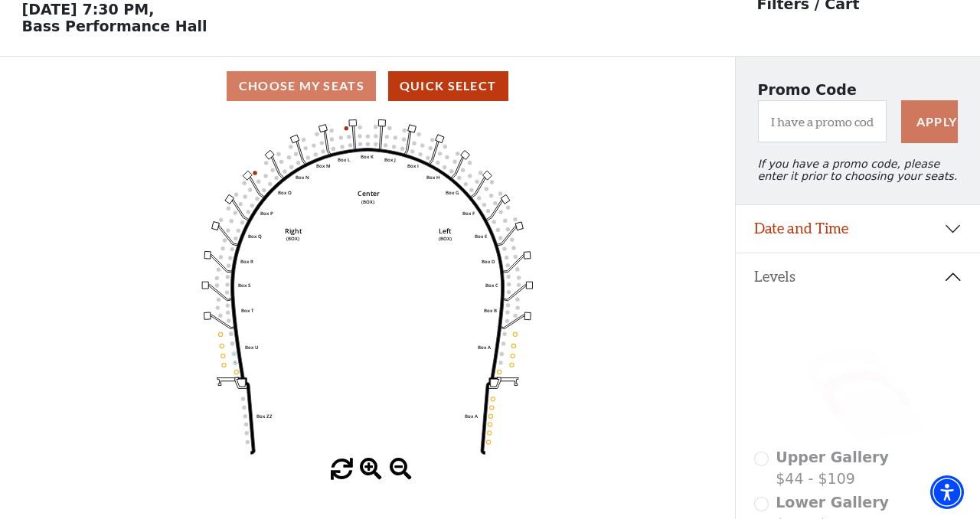
scroll to position [70, 0]
click at [366, 472] on span at bounding box center [371, 470] width 22 height 22
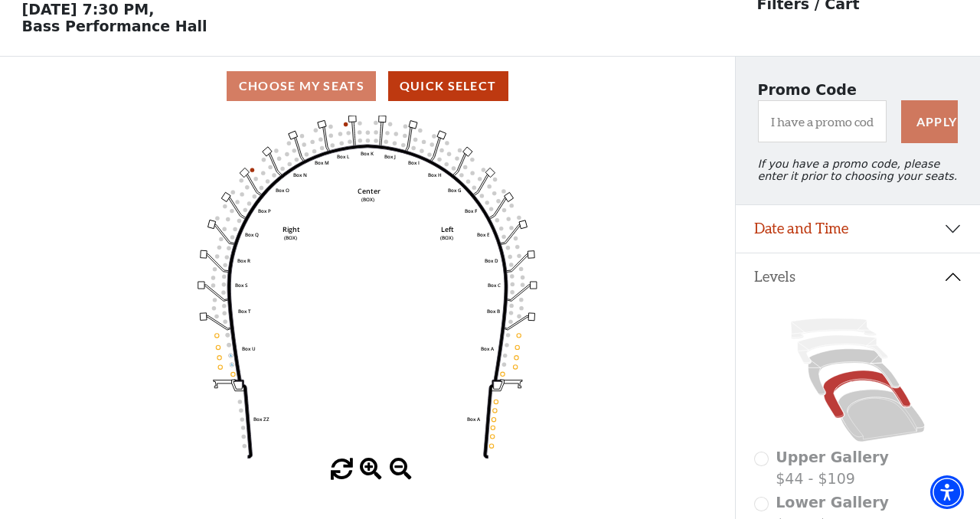
click at [366, 472] on span at bounding box center [371, 470] width 22 height 22
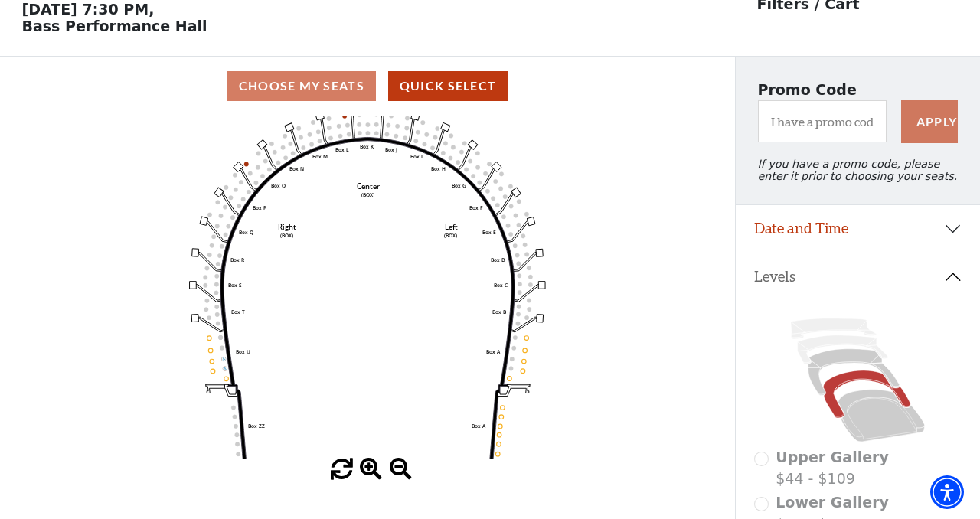
click at [366, 472] on span at bounding box center [371, 470] width 22 height 22
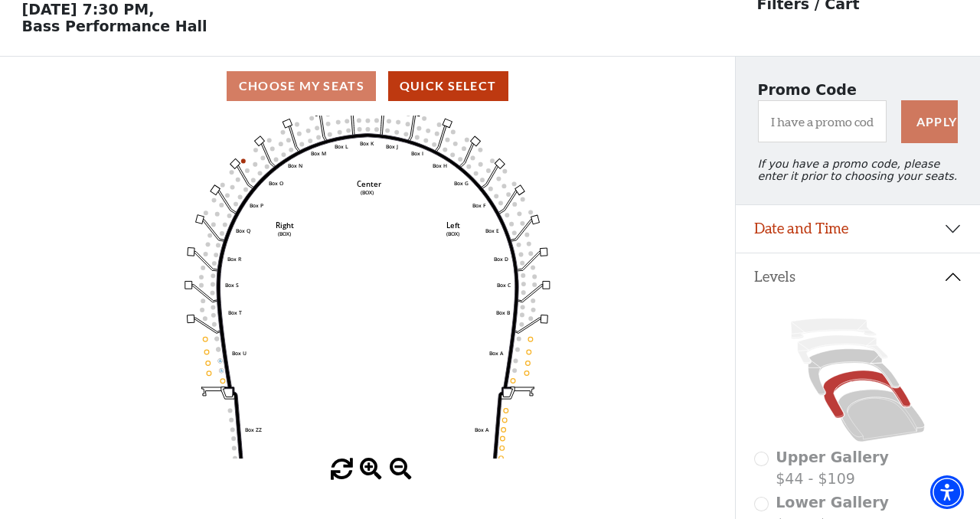
click at [366, 472] on span at bounding box center [371, 470] width 22 height 22
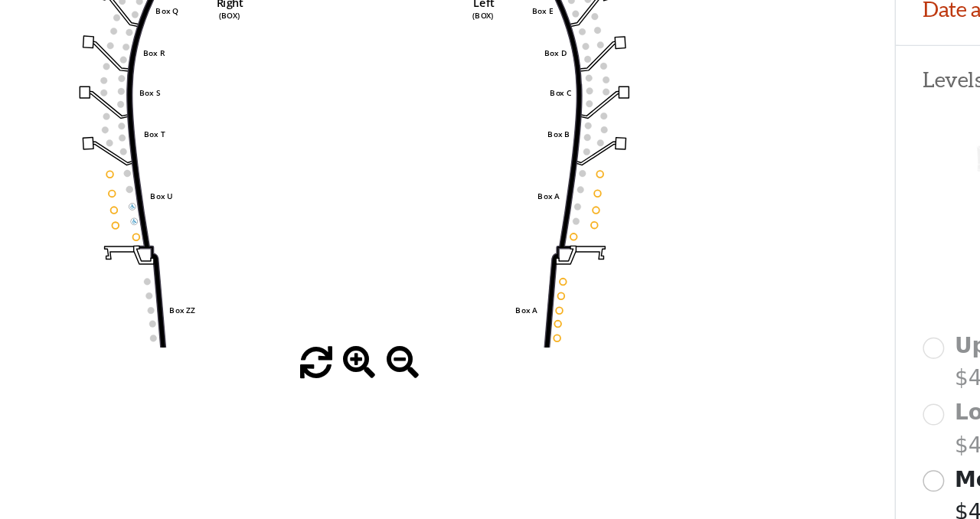
scroll to position [127, 0]
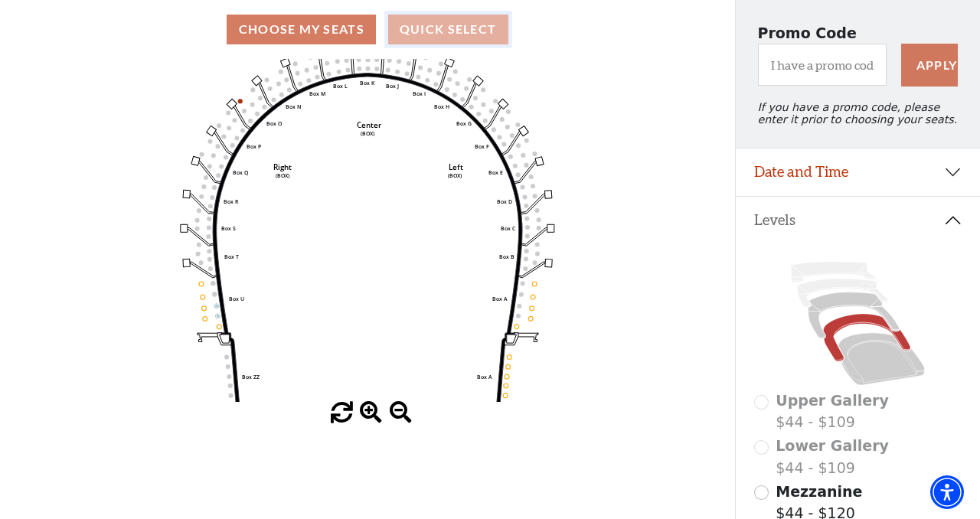
click at [442, 32] on button "Quick Select" at bounding box center [448, 30] width 120 height 30
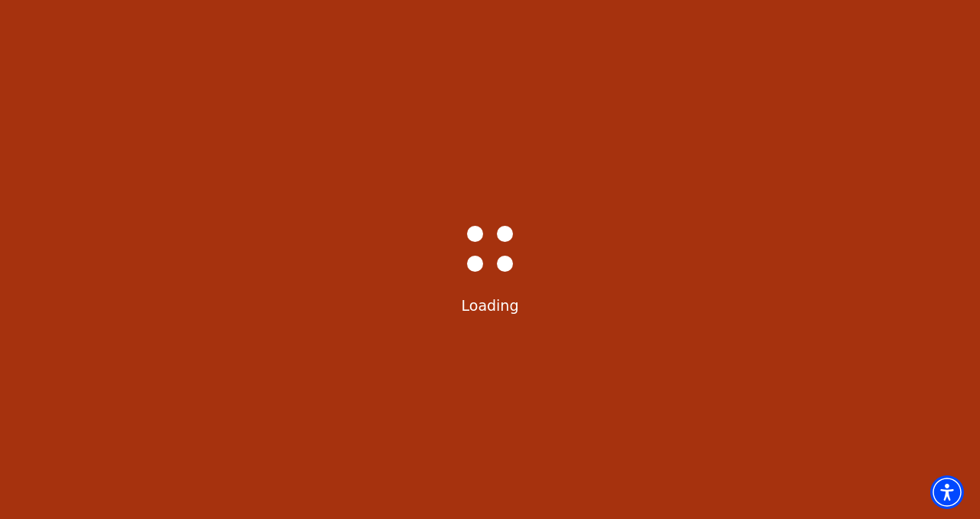
scroll to position [0, 0]
select select "6297"
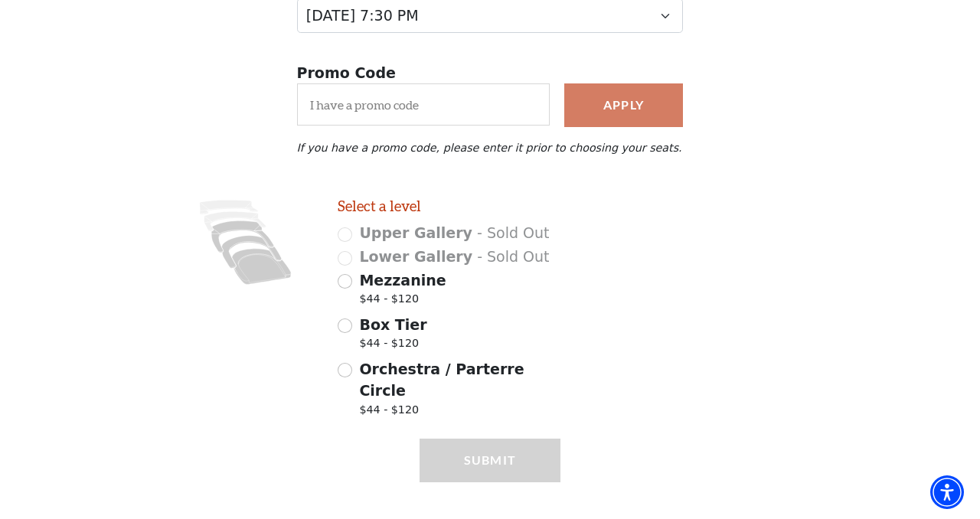
scroll to position [240, 0]
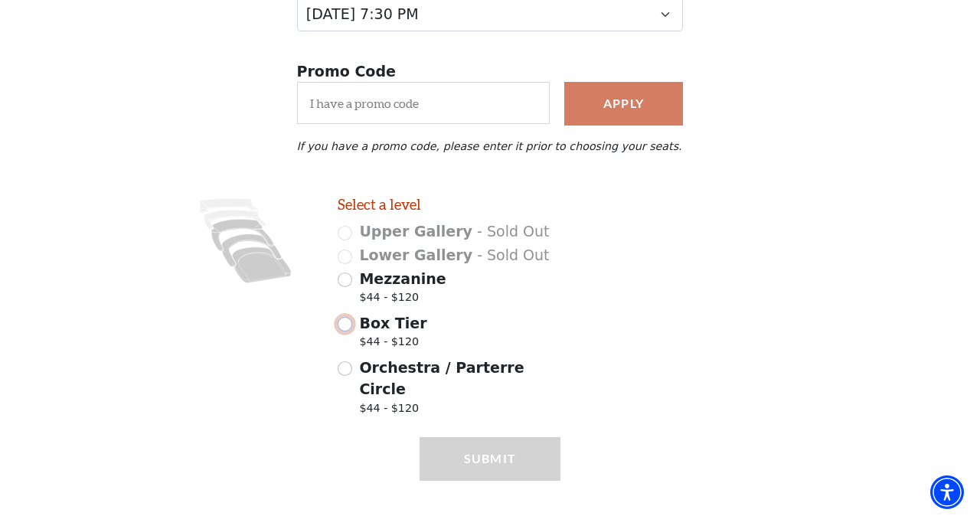
click at [349, 328] on input "Box Tier $44 - $120" at bounding box center [345, 324] width 15 height 15
radio input "true"
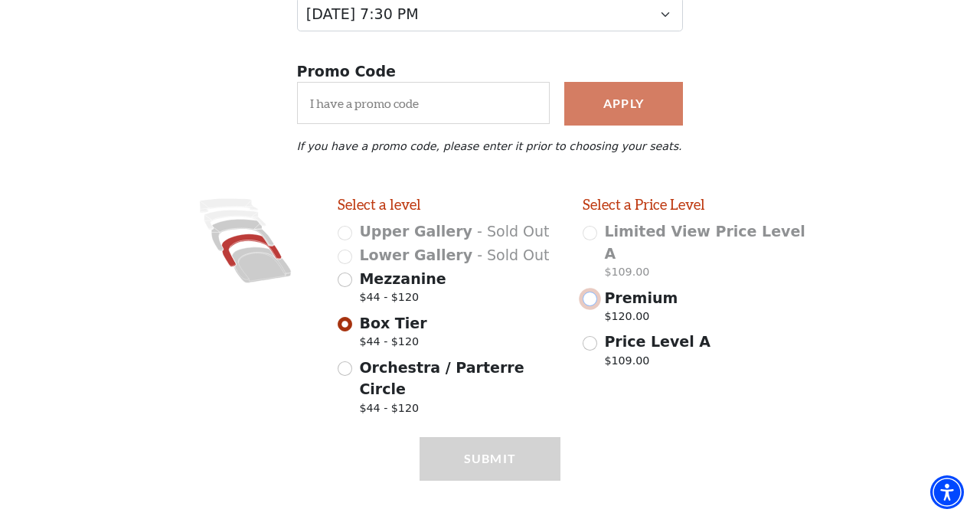
click at [593, 292] on input "Premium $120.00" at bounding box center [590, 299] width 15 height 15
radio input "true"
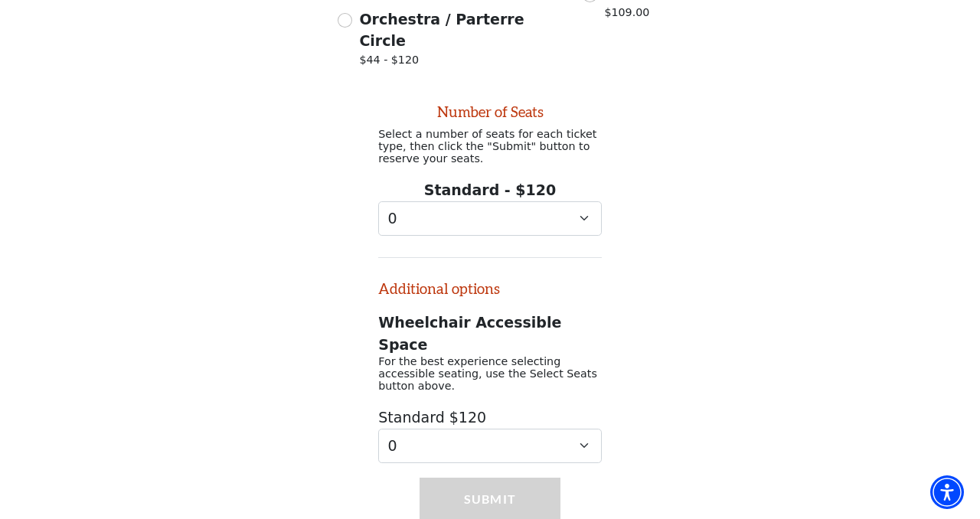
scroll to position [598, 0]
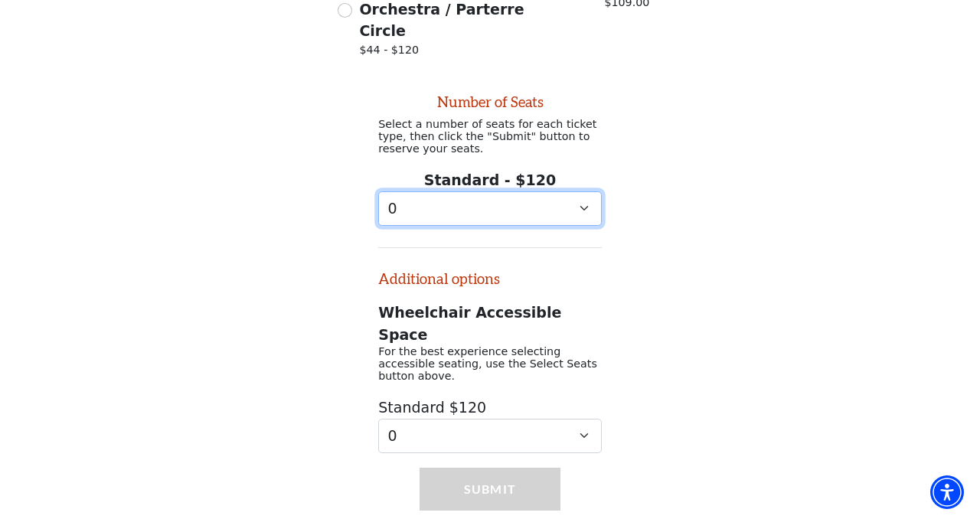
click at [518, 197] on select "0 1 2 3 4 5 6 7 8 9" at bounding box center [490, 208] width 224 height 34
select select "2"
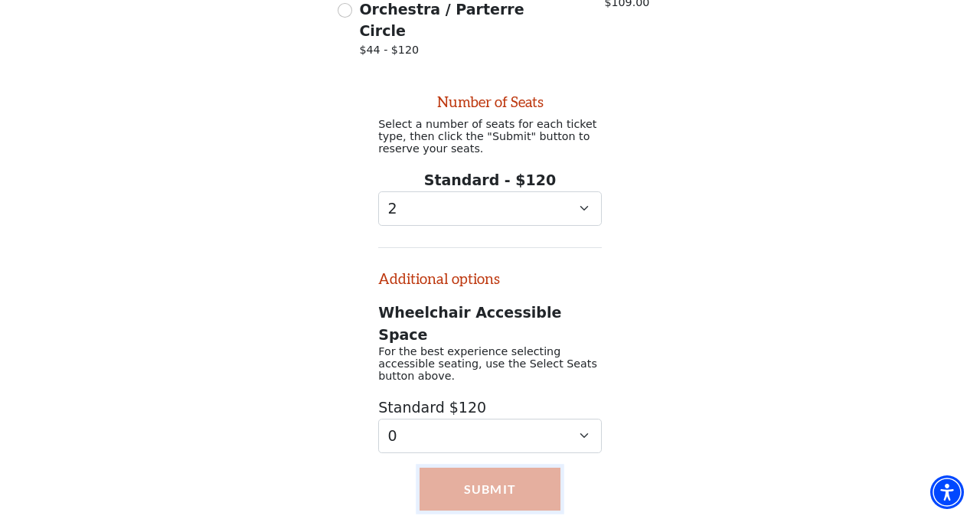
click at [521, 468] on button "Submit" at bounding box center [490, 489] width 142 height 43
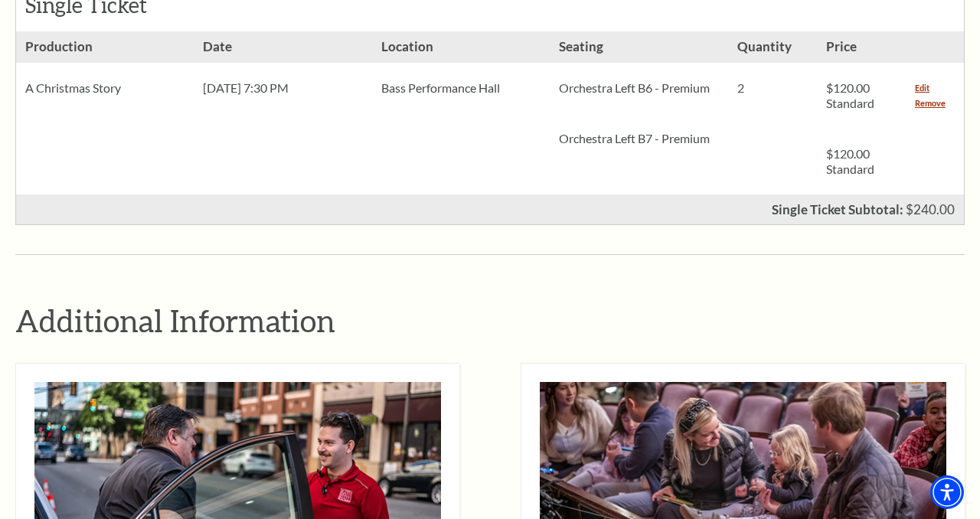
scroll to position [749, 0]
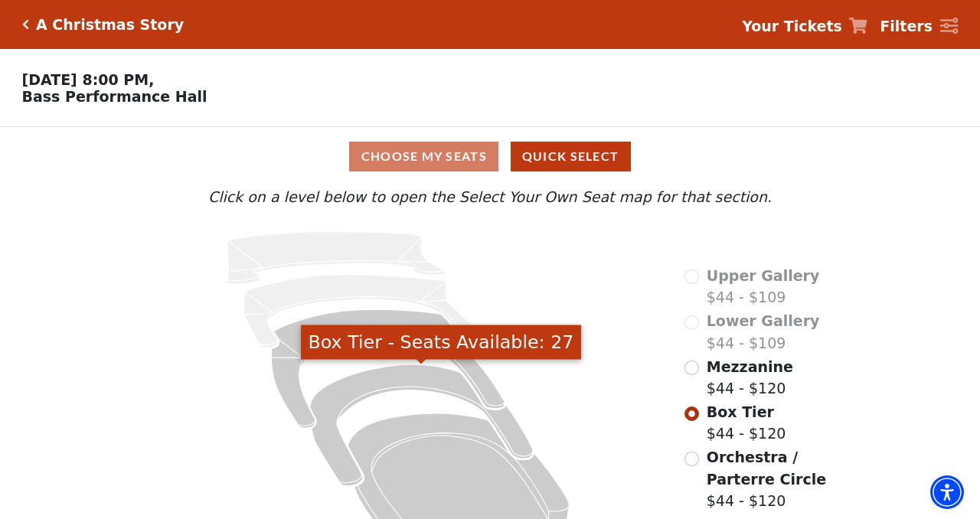
scroll to position [38, 0]
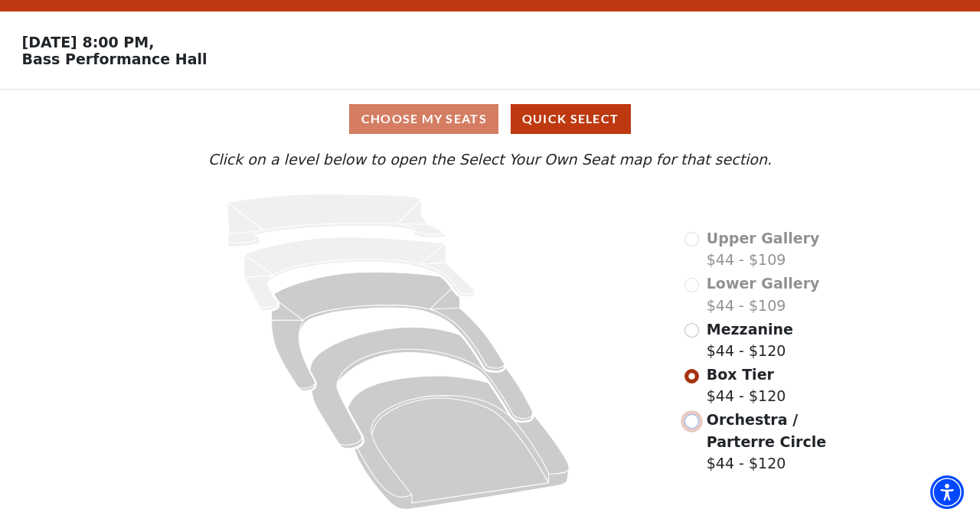
click at [693, 419] on input "Orchestra / Parterre Circle$44 - $120\a" at bounding box center [691, 421] width 15 height 15
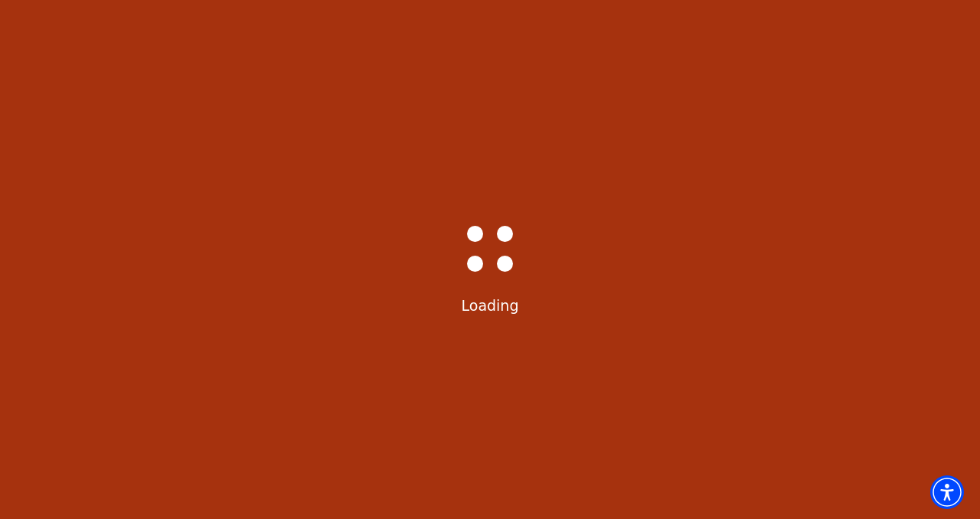
scroll to position [0, 0]
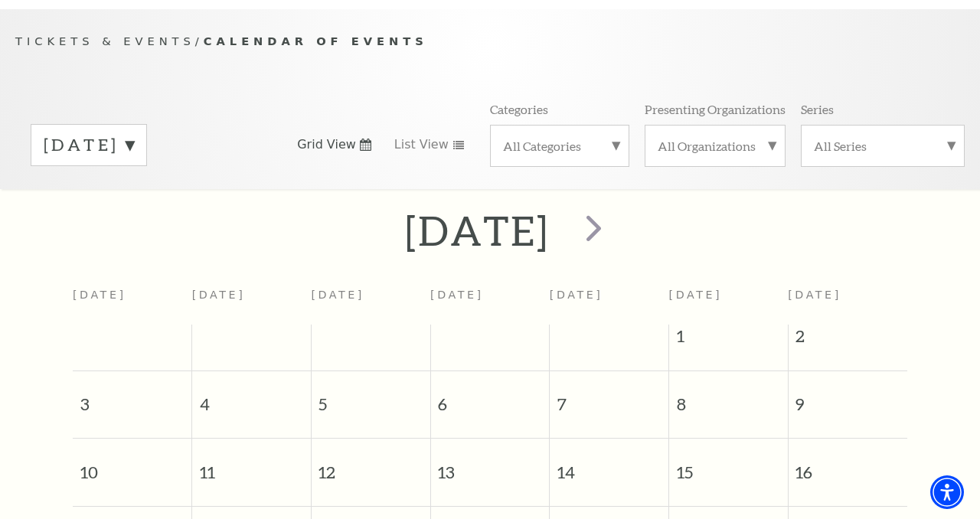
scroll to position [135, 0]
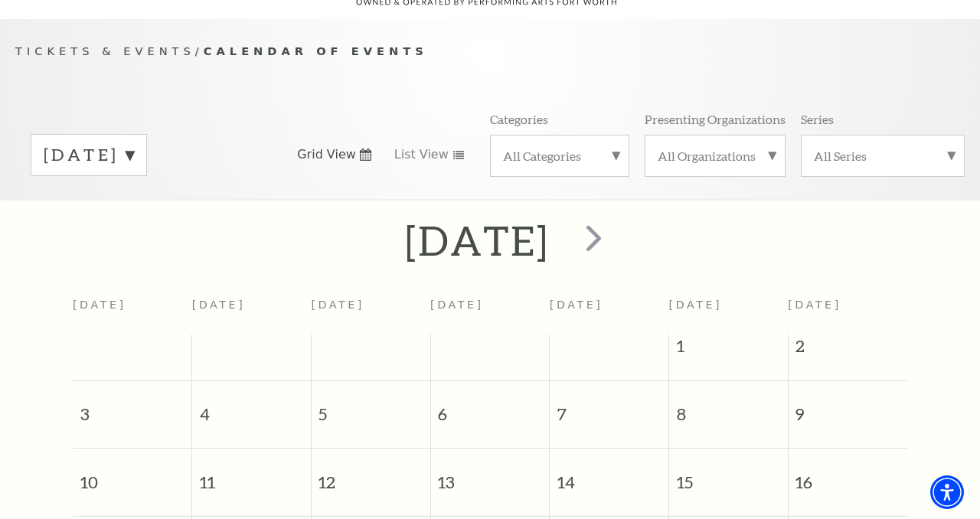
click at [134, 143] on label "[DATE]" at bounding box center [89, 155] width 90 height 24
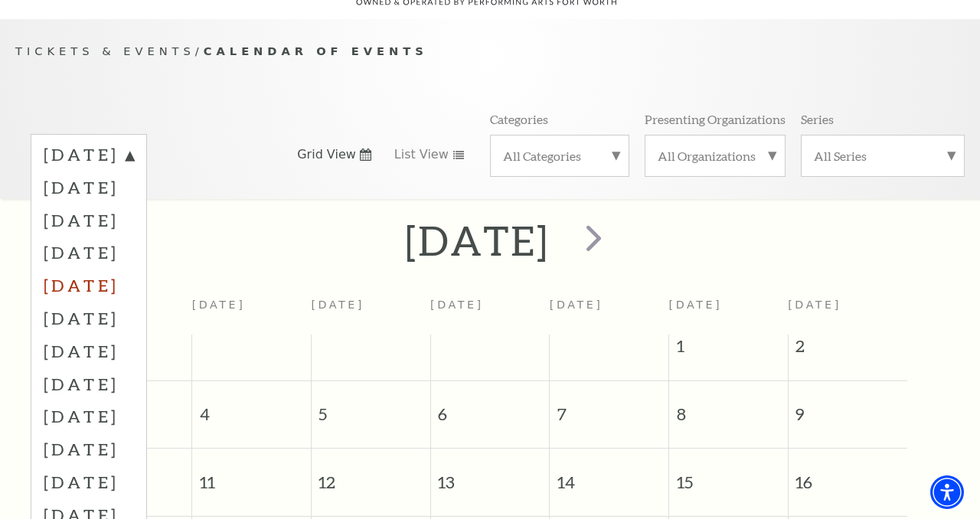
click at [134, 269] on label "[DATE]" at bounding box center [89, 285] width 90 height 33
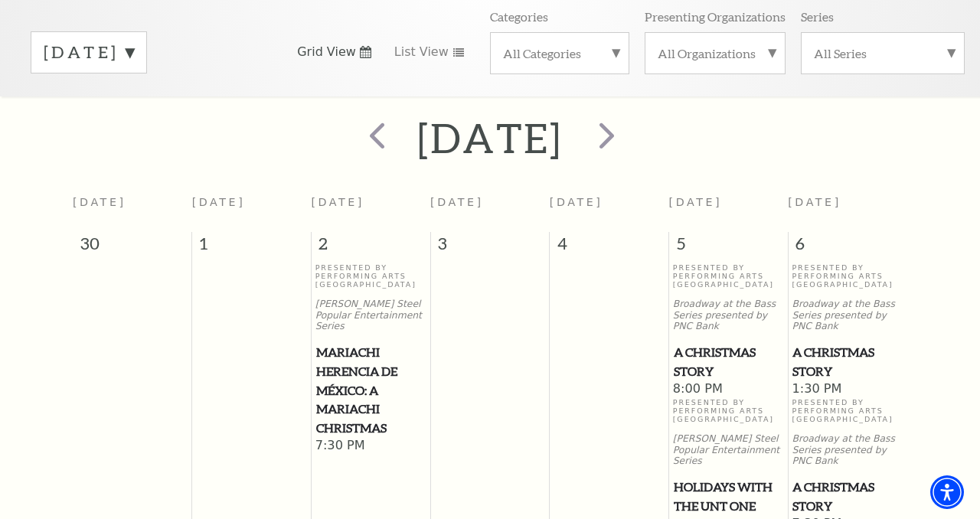
scroll to position [248, 0]
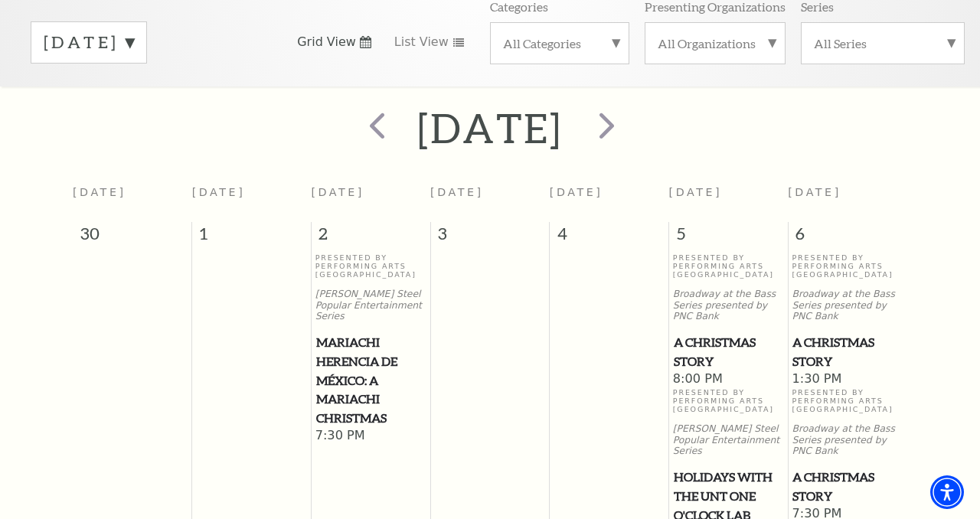
click at [816, 334] on span "A Christmas Story" at bounding box center [847, 352] width 110 height 38
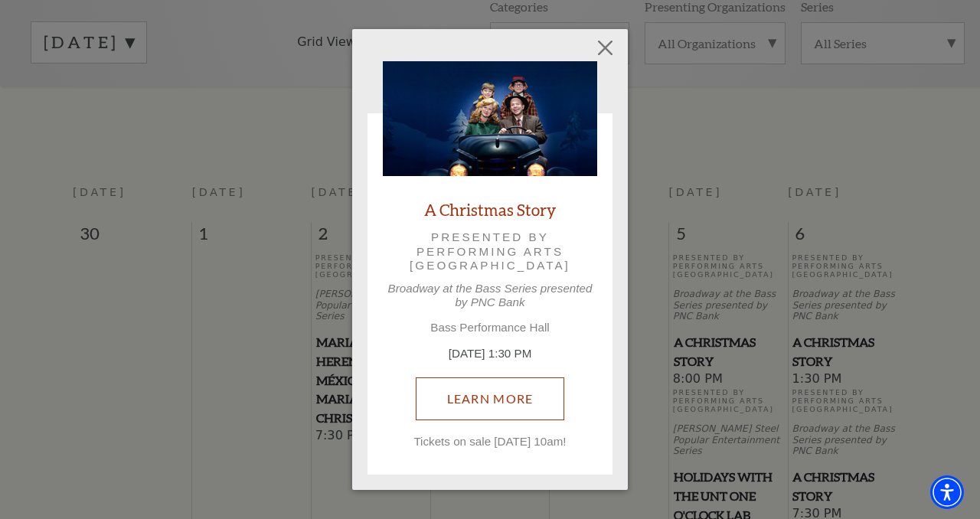
click at [518, 390] on link "Learn More" at bounding box center [490, 398] width 149 height 43
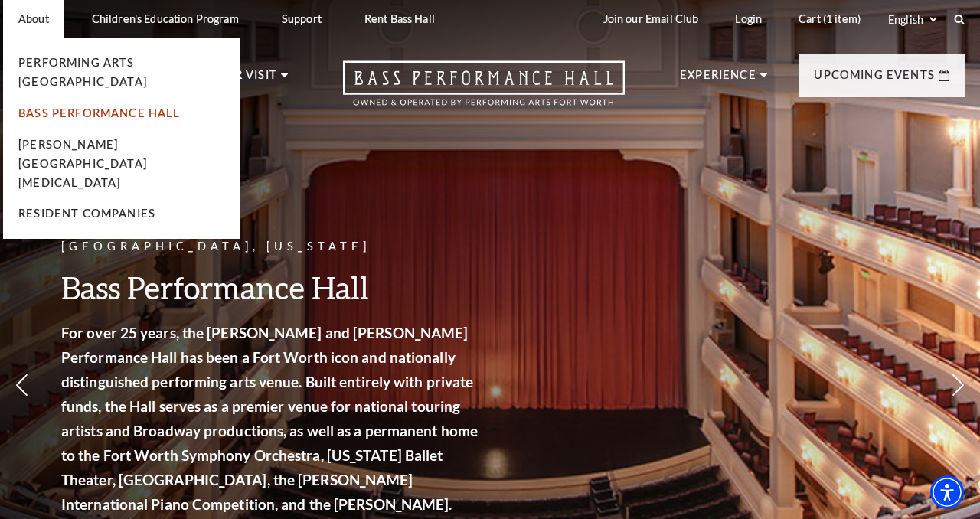
click at [98, 106] on link "Bass Performance Hall" at bounding box center [99, 112] width 162 height 13
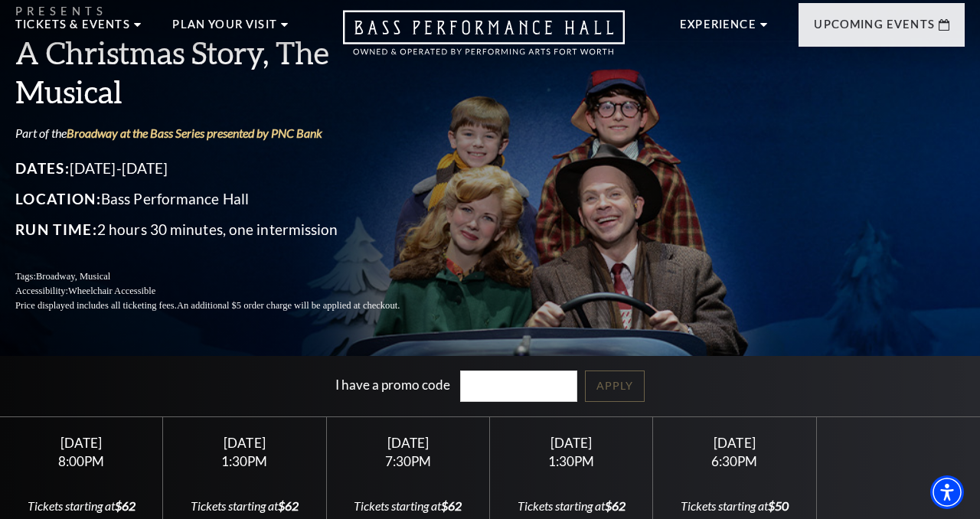
scroll to position [60, 0]
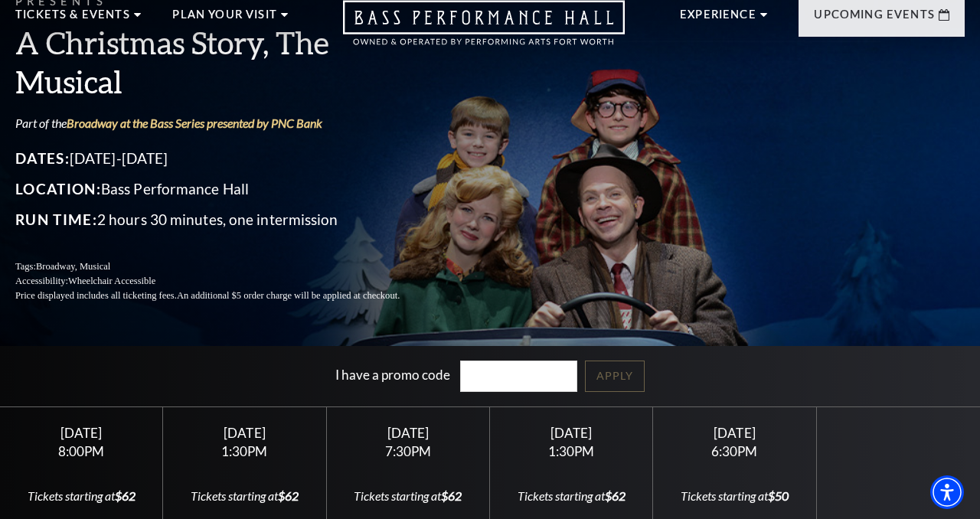
click at [412, 440] on div "Saturday December 6" at bounding box center [407, 433] width 126 height 16
click at [410, 455] on div "7:30PM" at bounding box center [407, 451] width 126 height 13
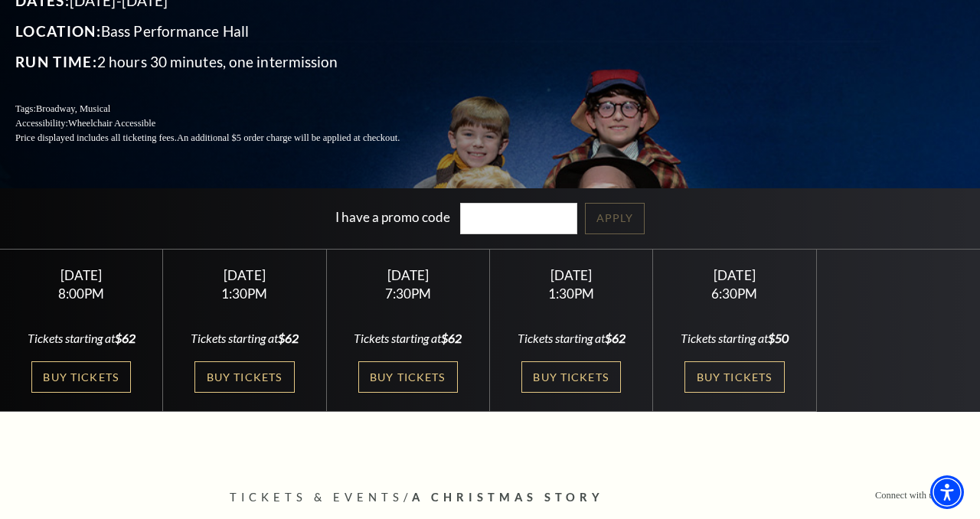
scroll to position [245, 0]
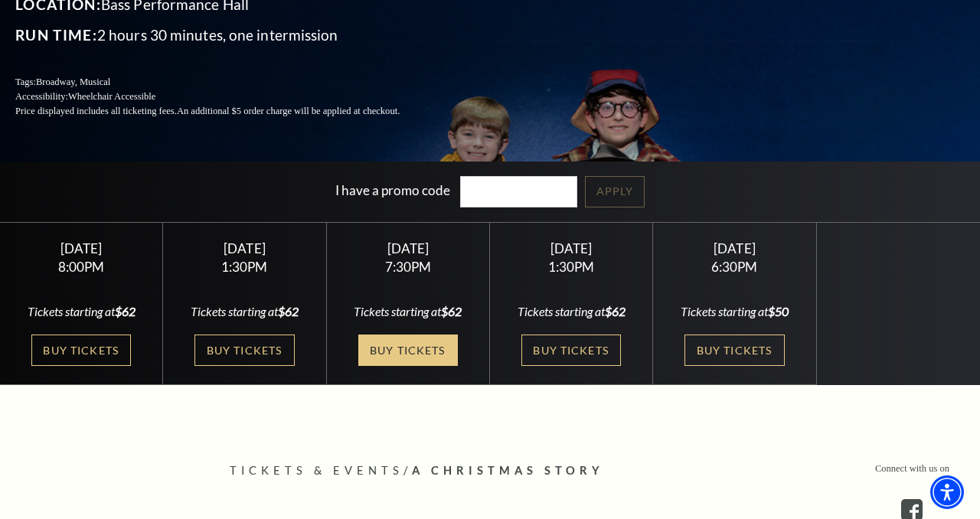
click at [400, 358] on link "Buy Tickets" at bounding box center [408, 350] width 100 height 31
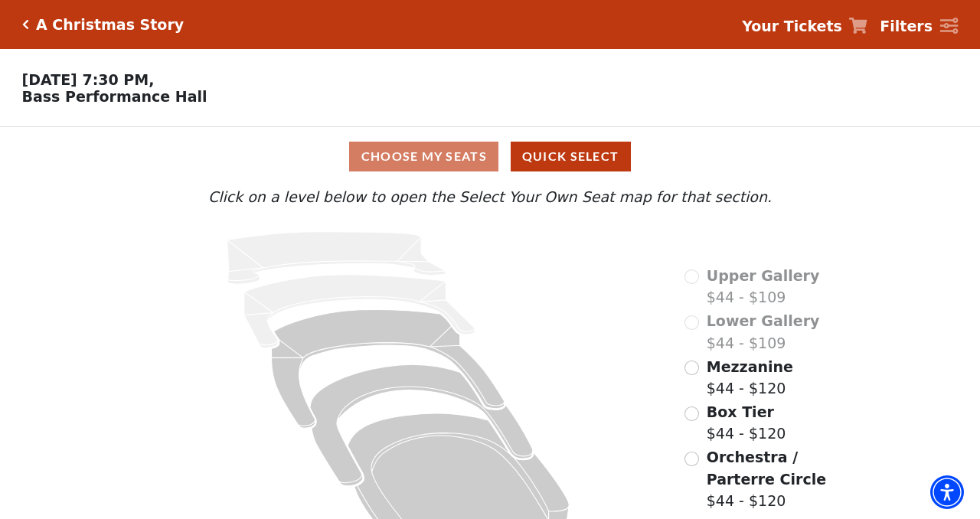
click at [697, 378] on div "Mezzanine $44 - $120" at bounding box center [738, 378] width 109 height 44
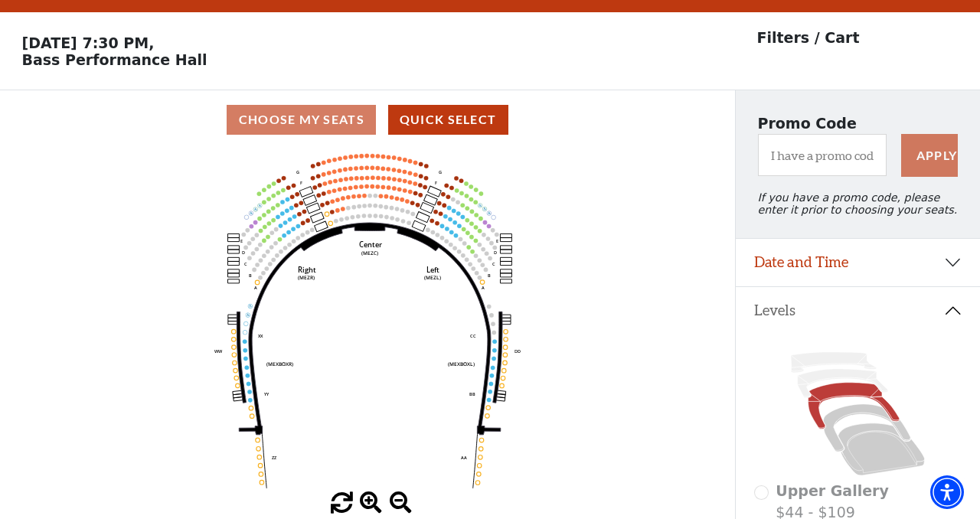
scroll to position [70, 0]
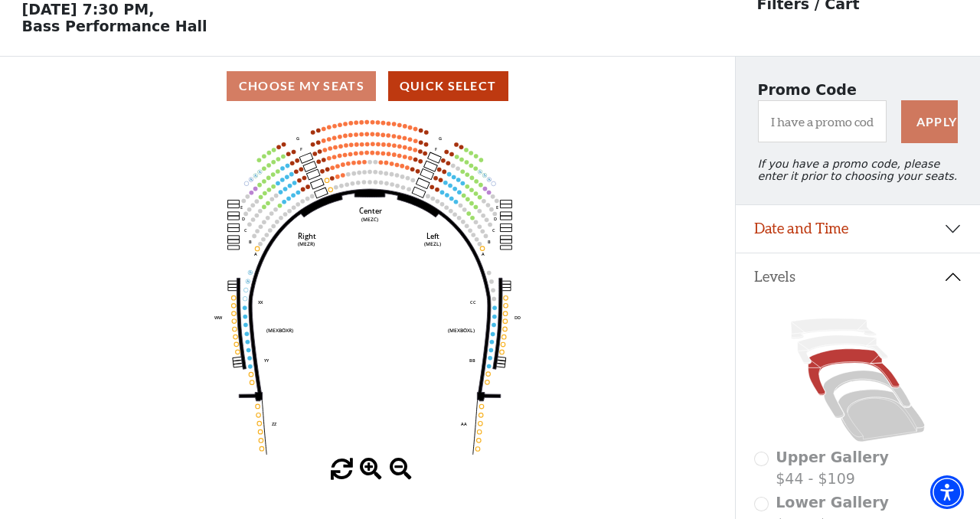
click at [429, 188] on icon "Center (MEZC) Right (MEZR) Left (MEZL) (MEXBOXR) (MEXBOXL) XX WW CC DD YY BB ZZ…" at bounding box center [367, 287] width 661 height 343
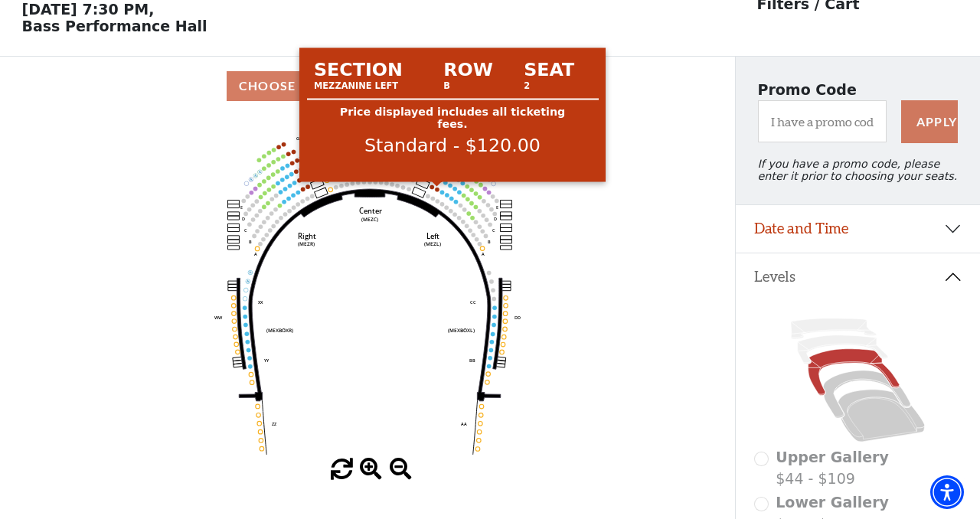
click at [436, 191] on circle at bounding box center [437, 190] width 5 height 5
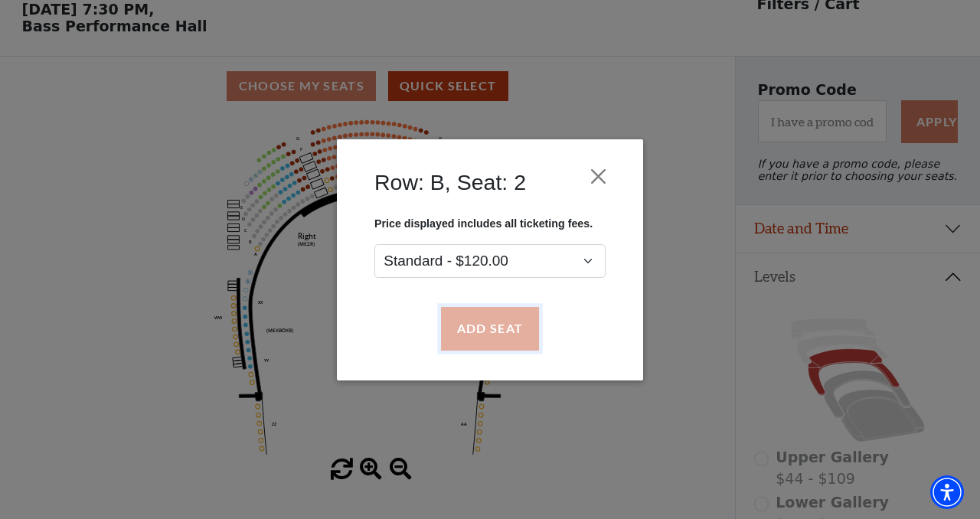
click at [485, 333] on button "Add Seat" at bounding box center [490, 328] width 98 height 43
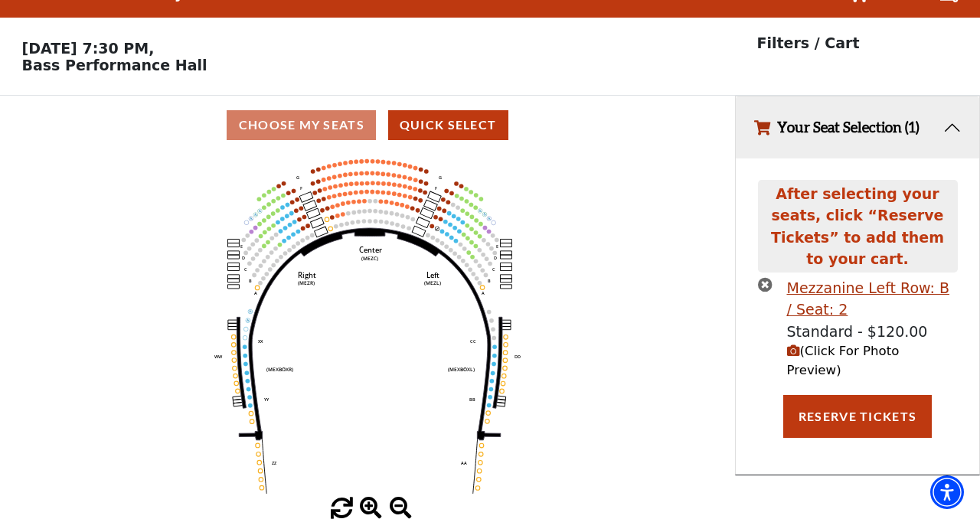
scroll to position [0, 0]
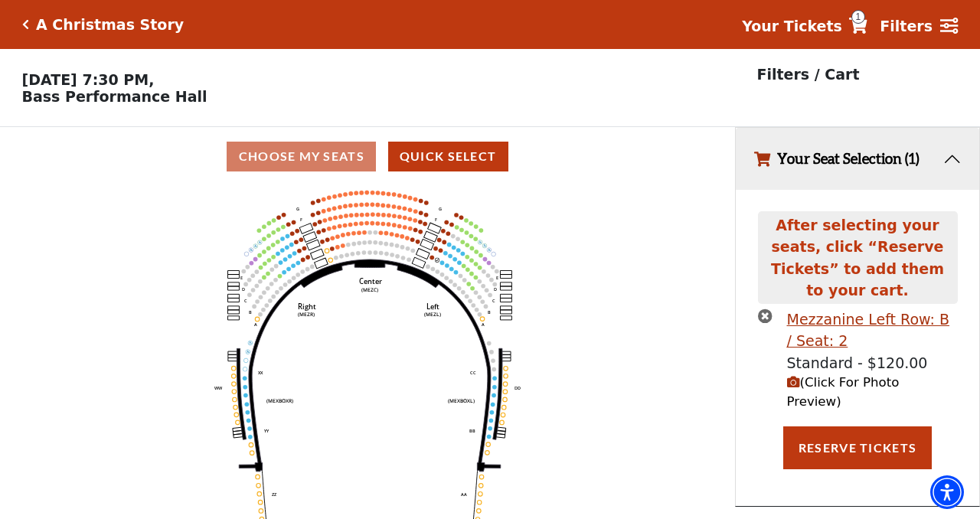
click at [433, 258] on circle at bounding box center [431, 257] width 5 height 5
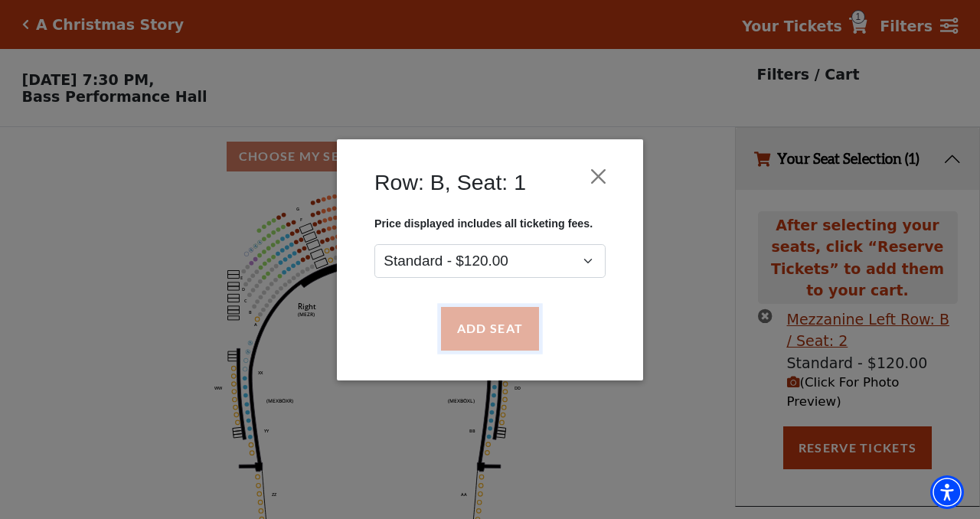
click at [487, 326] on button "Add Seat" at bounding box center [490, 328] width 98 height 43
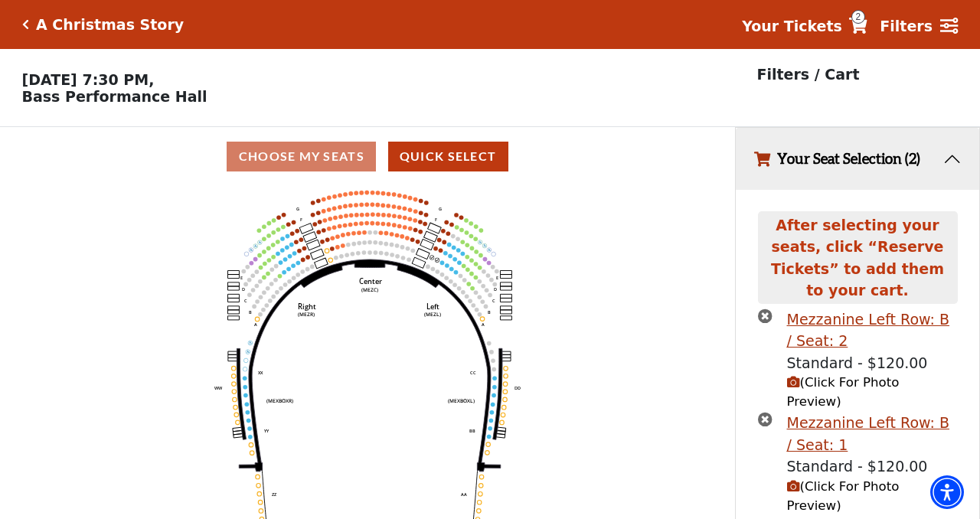
scroll to position [32, 0]
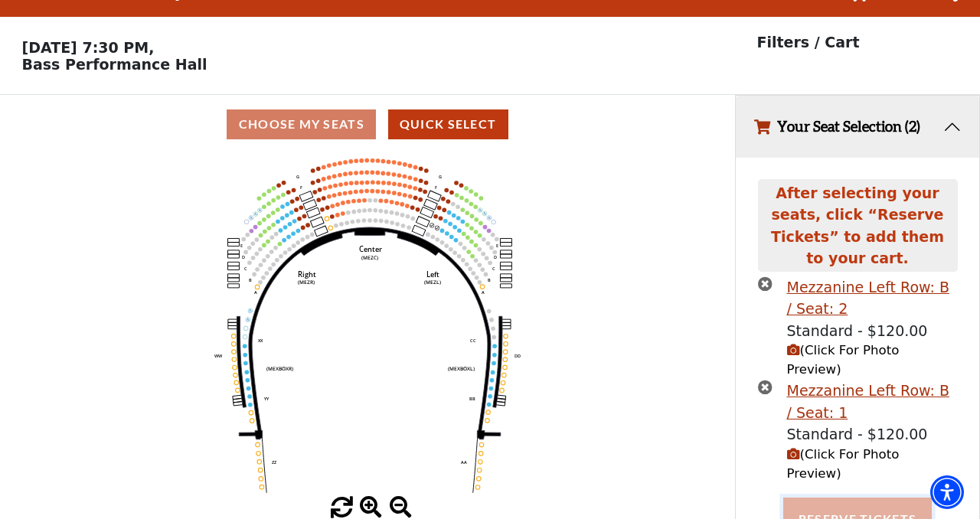
click at [848, 498] on button "Reserve Tickets" at bounding box center [857, 519] width 149 height 43
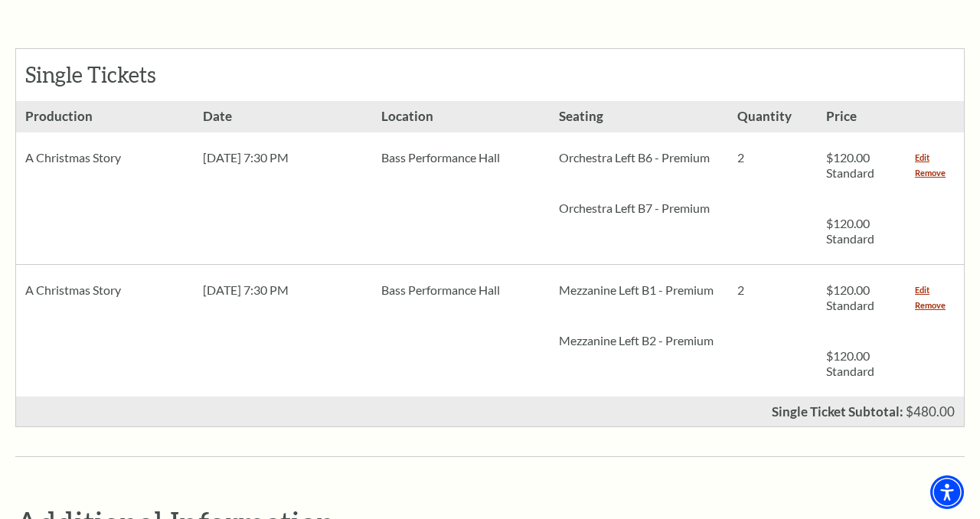
scroll to position [687, 0]
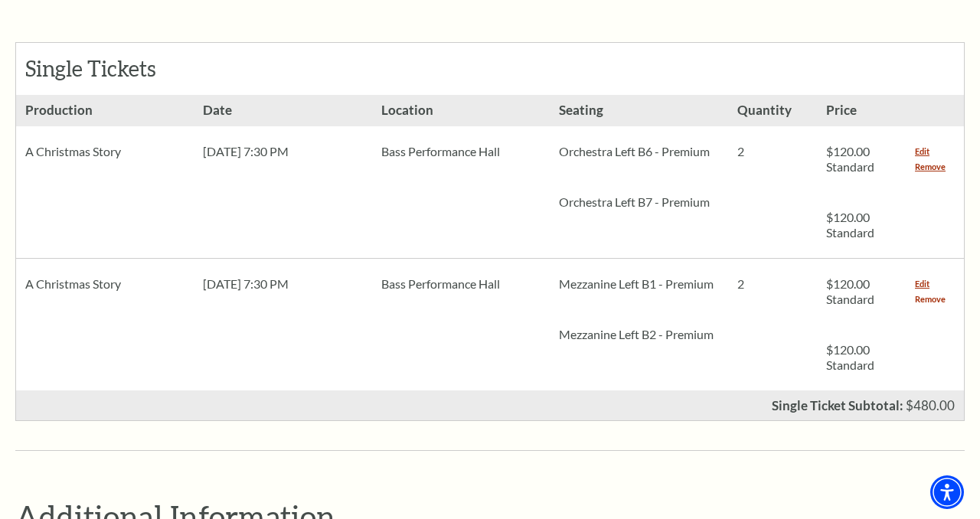
click at [927, 292] on link "Remove" at bounding box center [930, 299] width 31 height 15
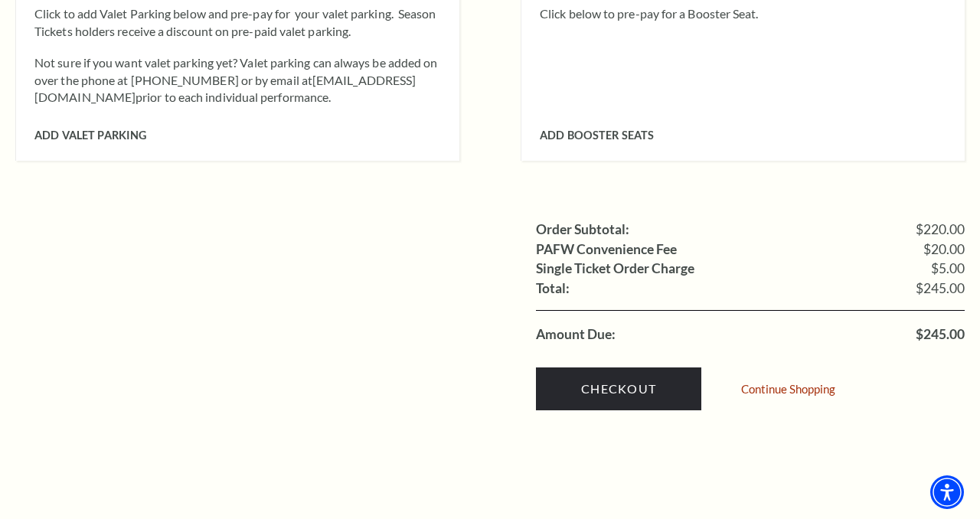
scroll to position [1400, 0]
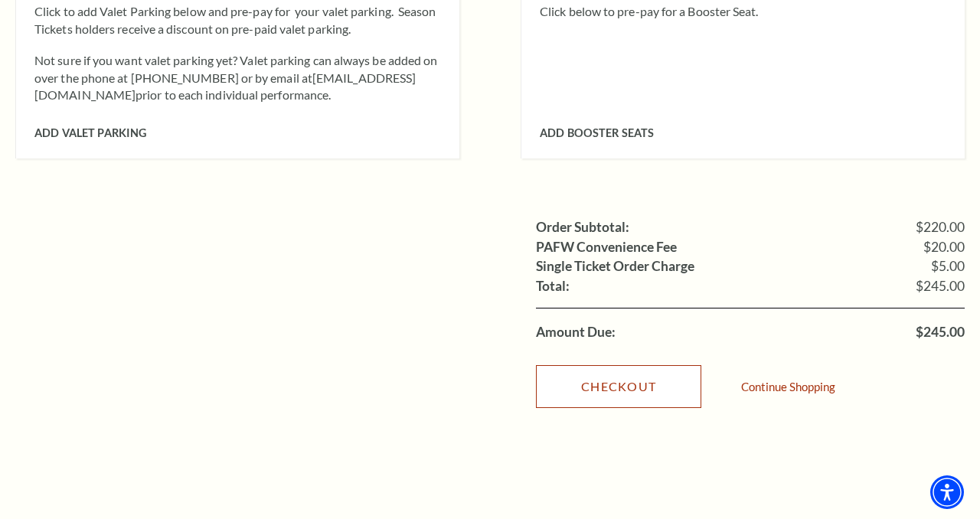
click at [653, 368] on link "Checkout" at bounding box center [618, 386] width 165 height 43
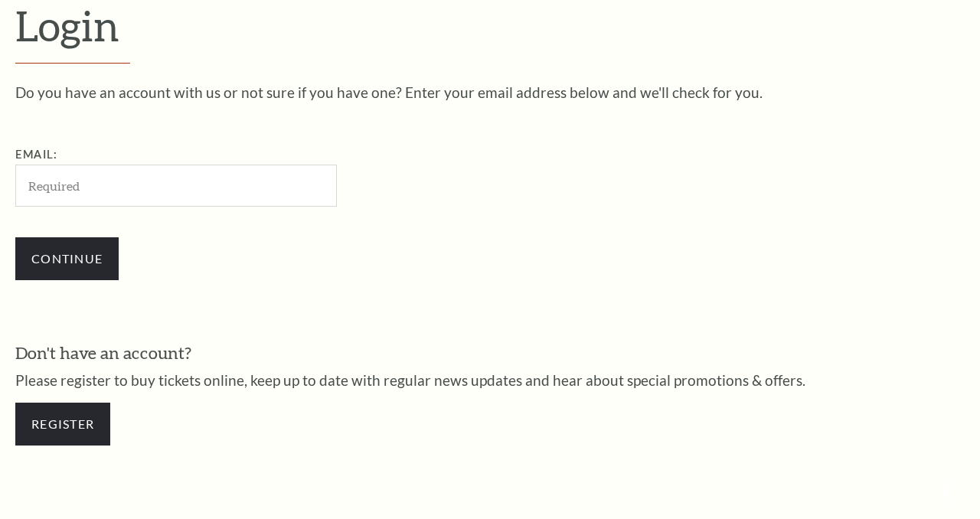
scroll to position [416, 0]
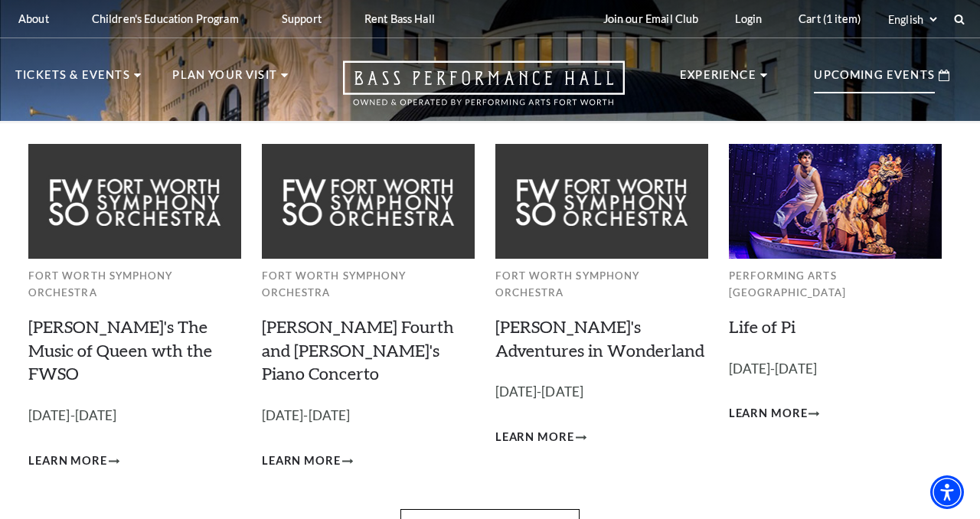
click at [852, 76] on p "Upcoming Events" at bounding box center [874, 80] width 121 height 28
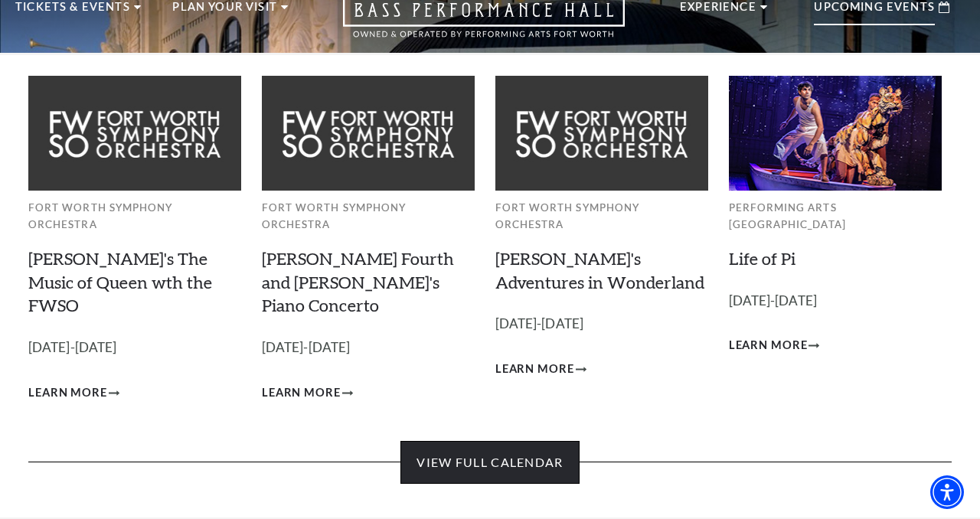
click at [510, 441] on link "View Full Calendar" at bounding box center [489, 462] width 178 height 43
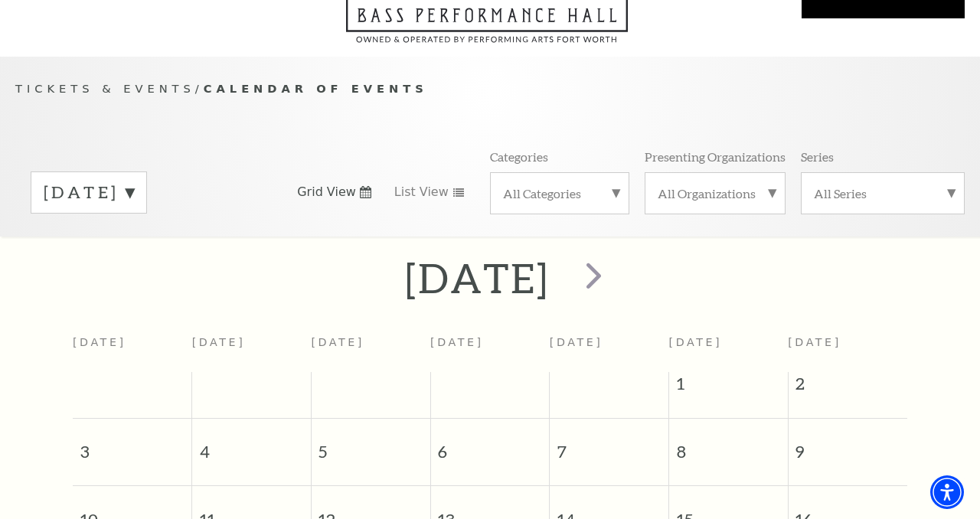
scroll to position [135, 0]
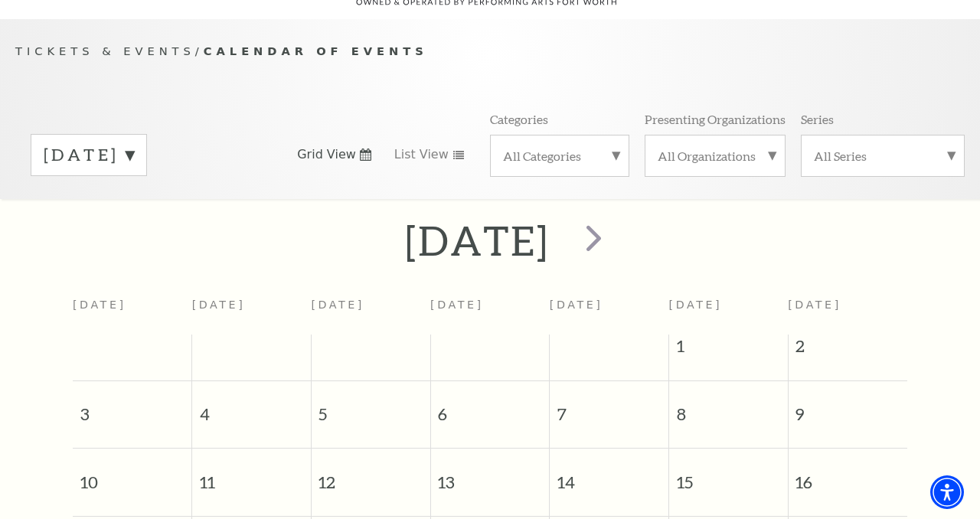
click at [134, 143] on label "[DATE]" at bounding box center [89, 155] width 90 height 24
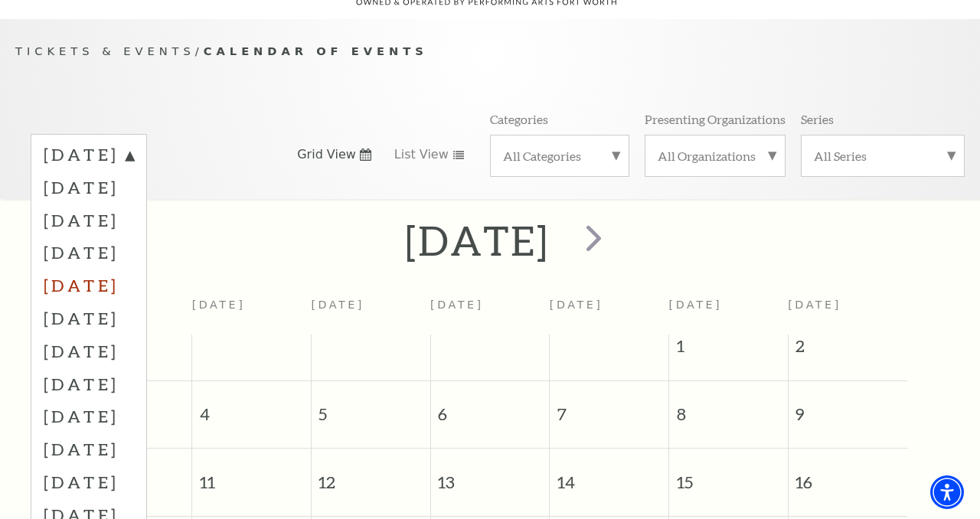
click at [133, 276] on label "[DATE]" at bounding box center [89, 285] width 90 height 33
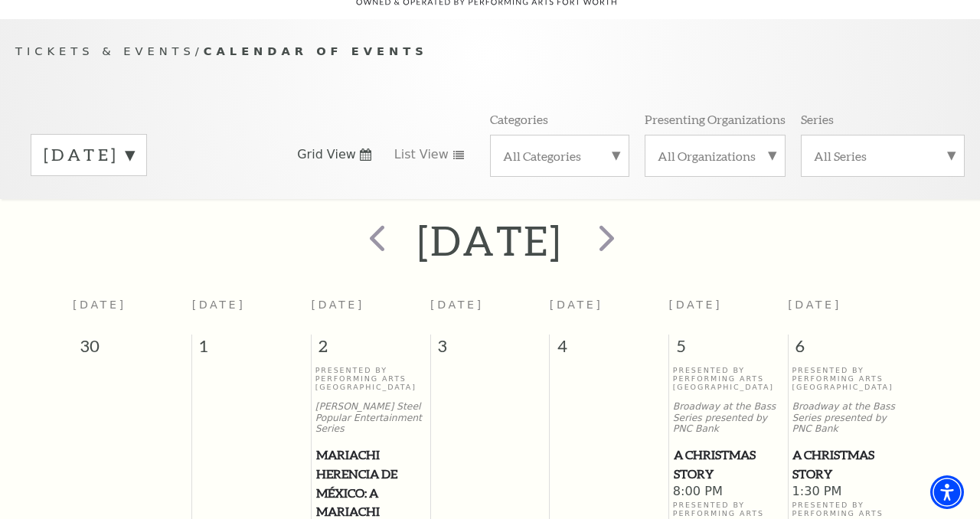
click at [687, 454] on span "A Christmas Story" at bounding box center [728, 465] width 109 height 38
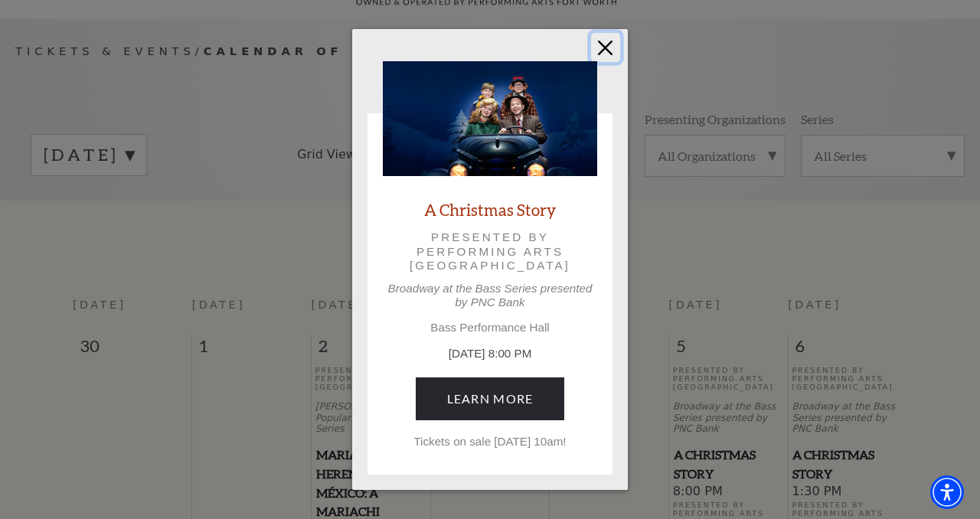
click at [602, 48] on button "Close" at bounding box center [605, 47] width 29 height 29
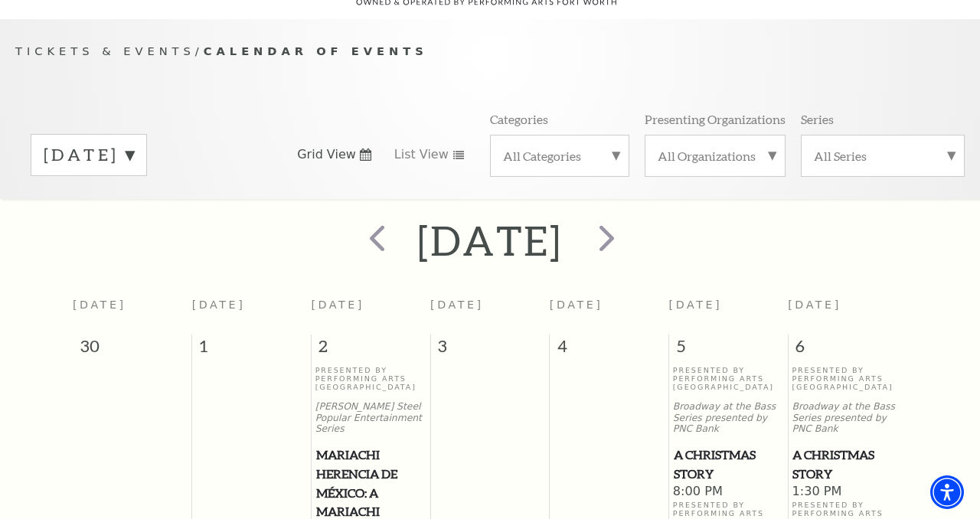
click at [820, 447] on span "A Christmas Story" at bounding box center [847, 465] width 110 height 38
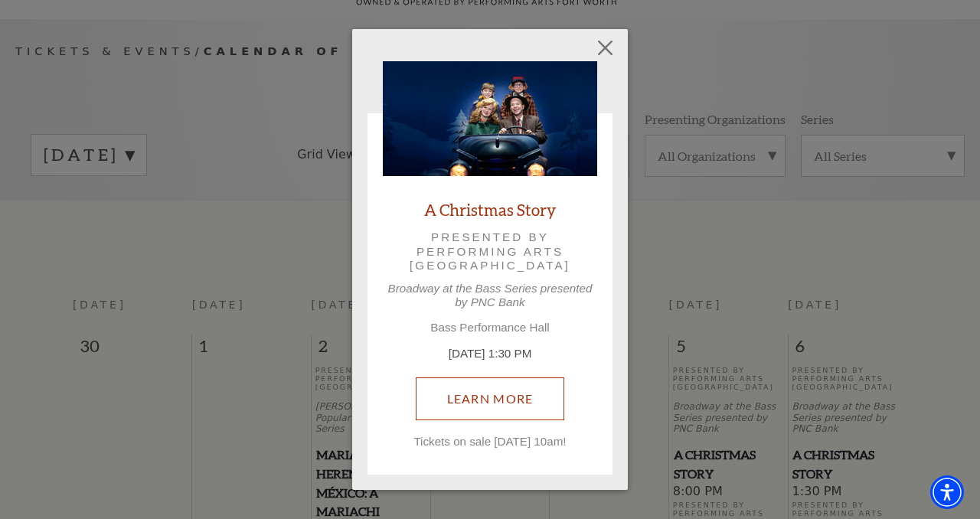
click at [498, 397] on link "Learn More" at bounding box center [490, 398] width 149 height 43
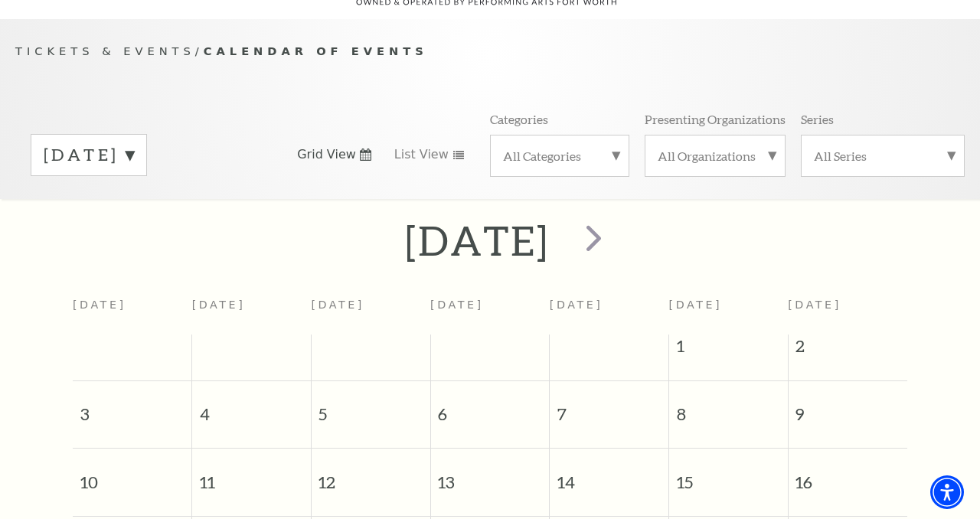
click at [134, 143] on label "[DATE]" at bounding box center [89, 155] width 90 height 24
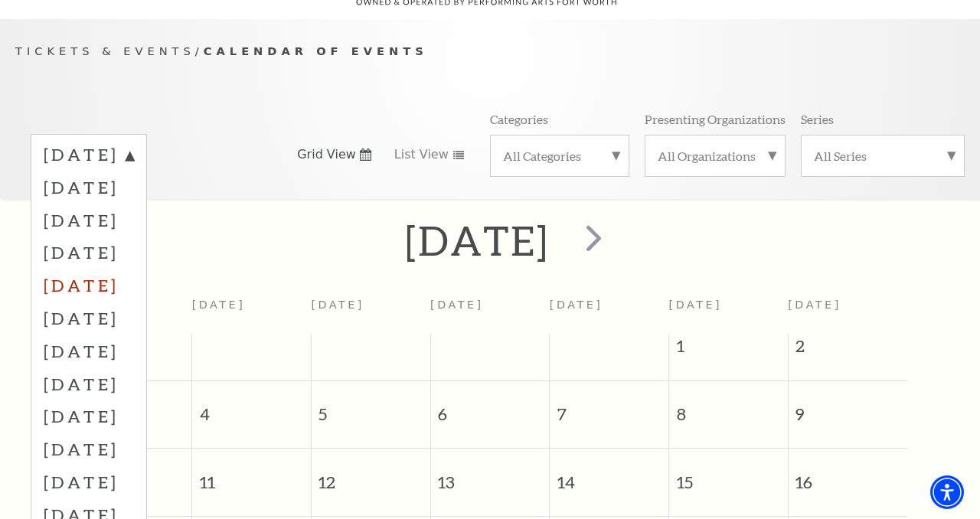
click at [134, 269] on label "December 2025" at bounding box center [89, 285] width 90 height 33
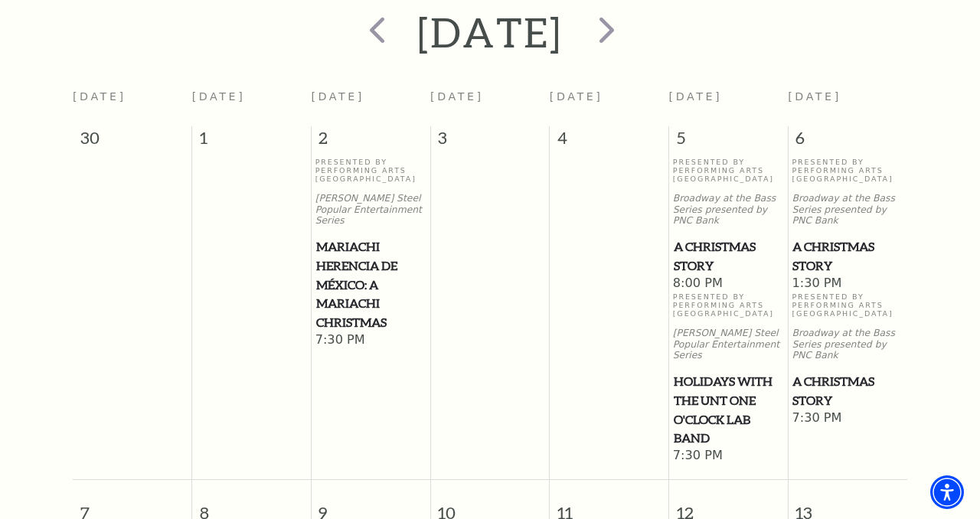
scroll to position [367, 0]
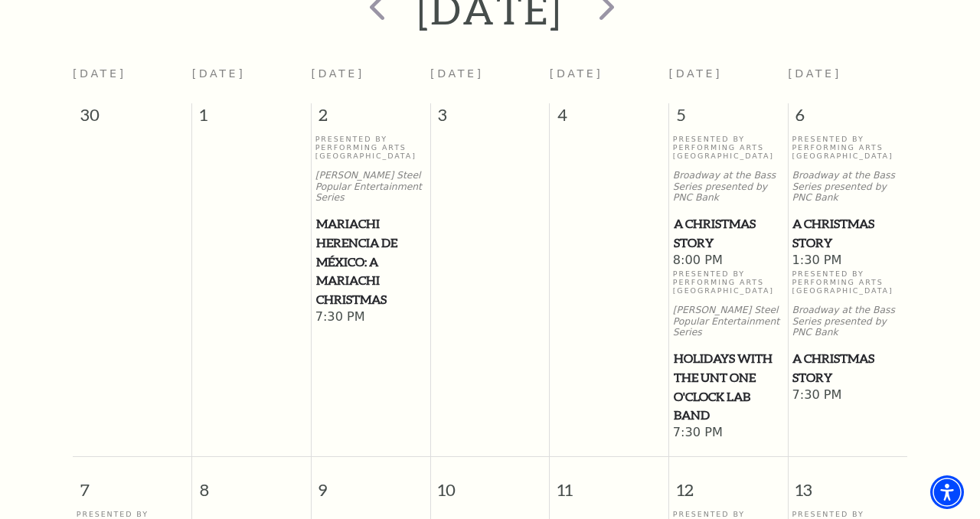
click at [821, 351] on span "A Christmas Story" at bounding box center [847, 368] width 110 height 38
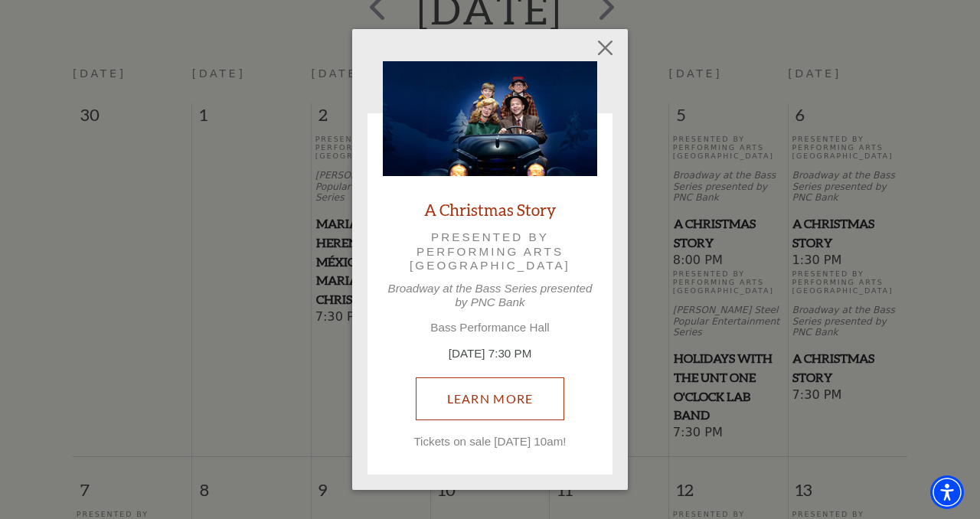
click at [518, 397] on link "Learn More" at bounding box center [490, 398] width 149 height 43
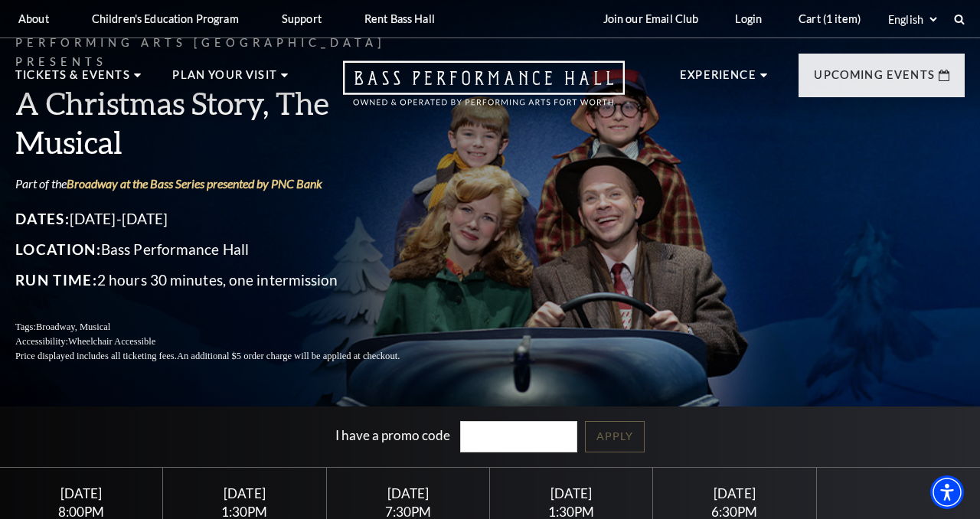
click at [491, 443] on input "I have a promo code" at bounding box center [519, 436] width 118 height 31
click at [623, 433] on link "Apply" at bounding box center [615, 436] width 60 height 31
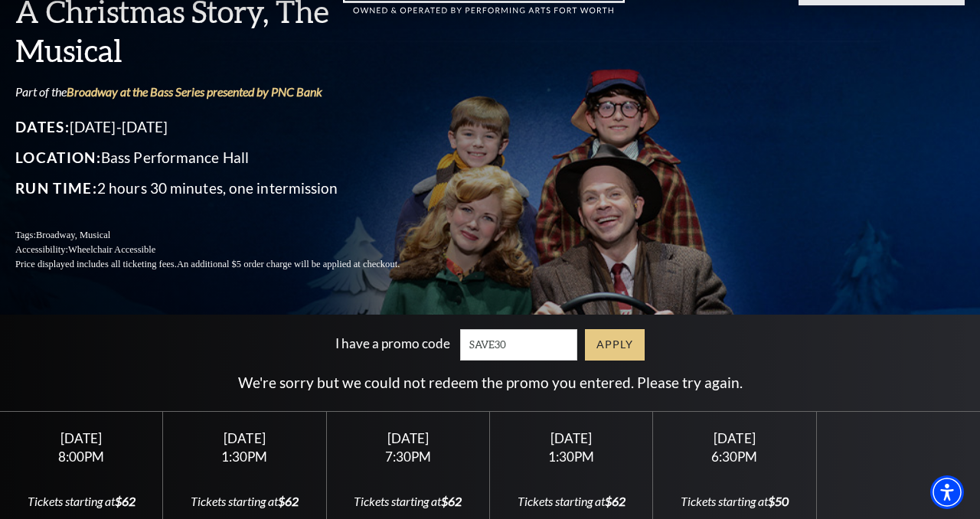
scroll to position [95, 0]
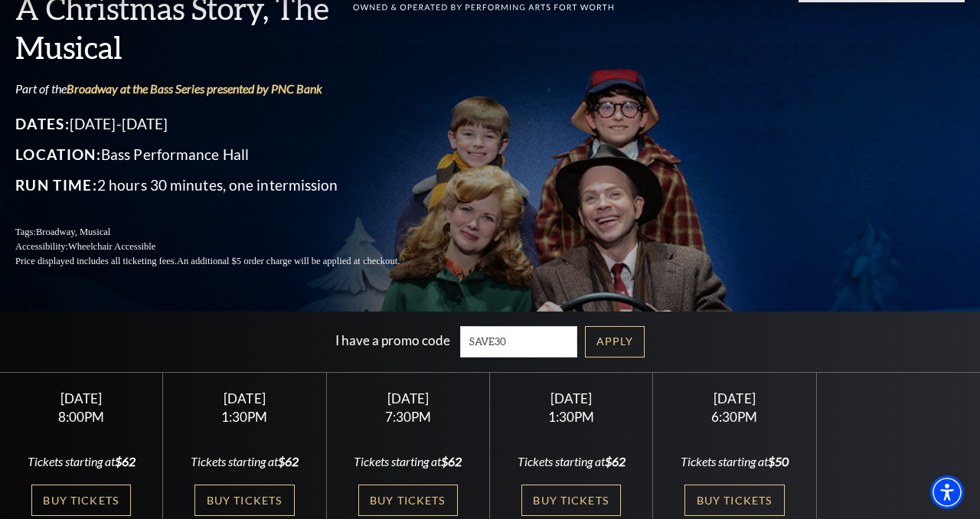
drag, startPoint x: 554, startPoint y: 346, endPoint x: 406, endPoint y: 347, distance: 148.5
click at [406, 347] on div "I have a promo code SAVE30" at bounding box center [460, 341] width 250 height 31
type input "EXTRA10"
click at [616, 341] on link "Apply" at bounding box center [615, 341] width 60 height 31
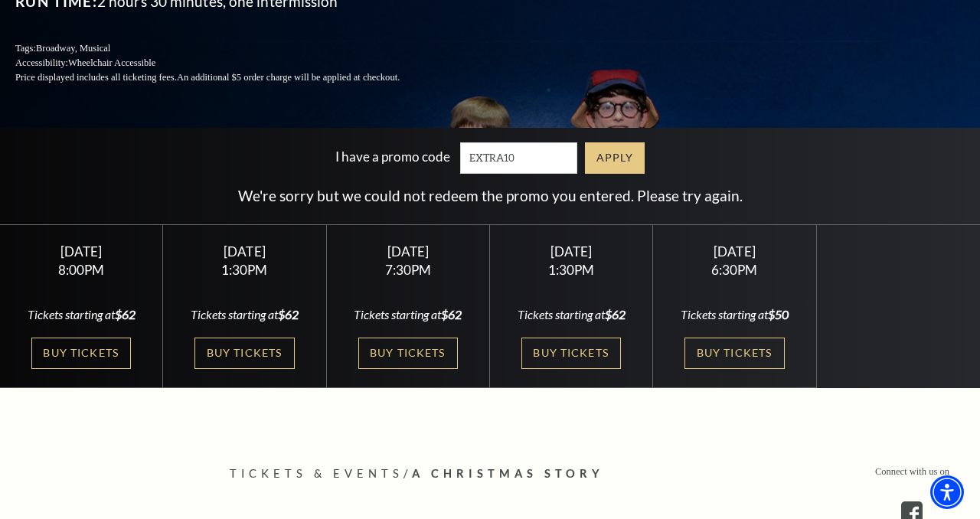
scroll to position [280, 0]
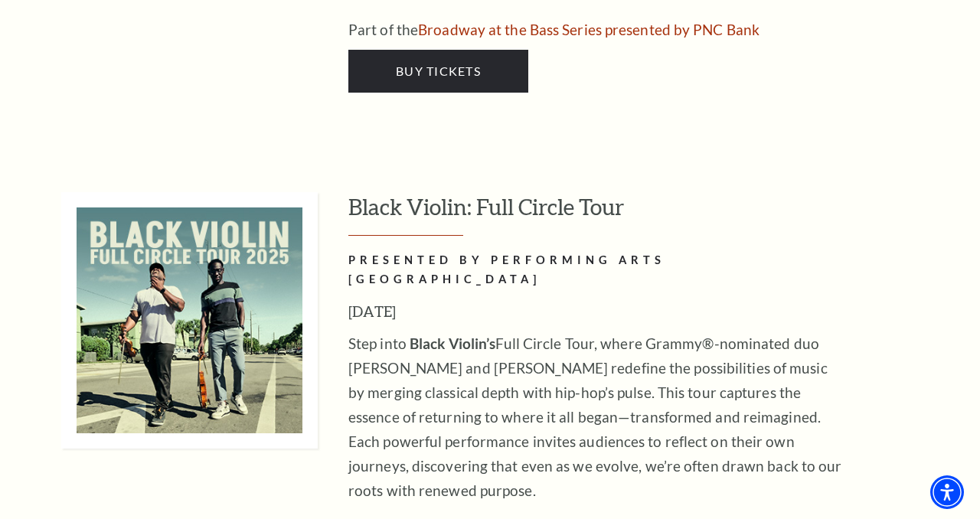
scroll to position [4509, 0]
